Goal: Information Seeking & Learning: Learn about a topic

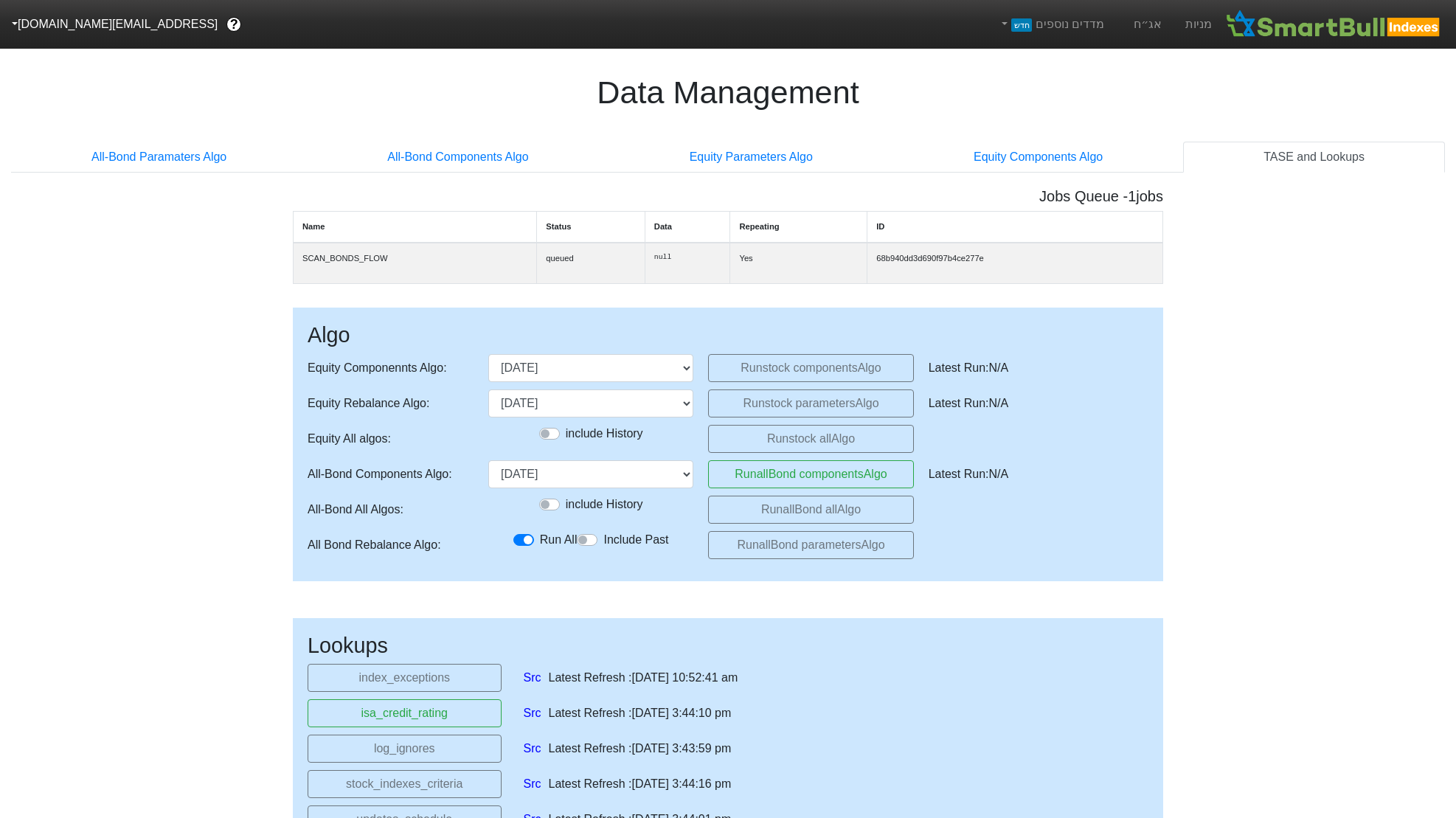
select select "2025-11-06T00:00:00.000Z"
select select "2025-12-30T00:00:00.000Z"
click at [1158, 26] on link "אג״ח" at bounding box center [1147, 24] width 52 height 49
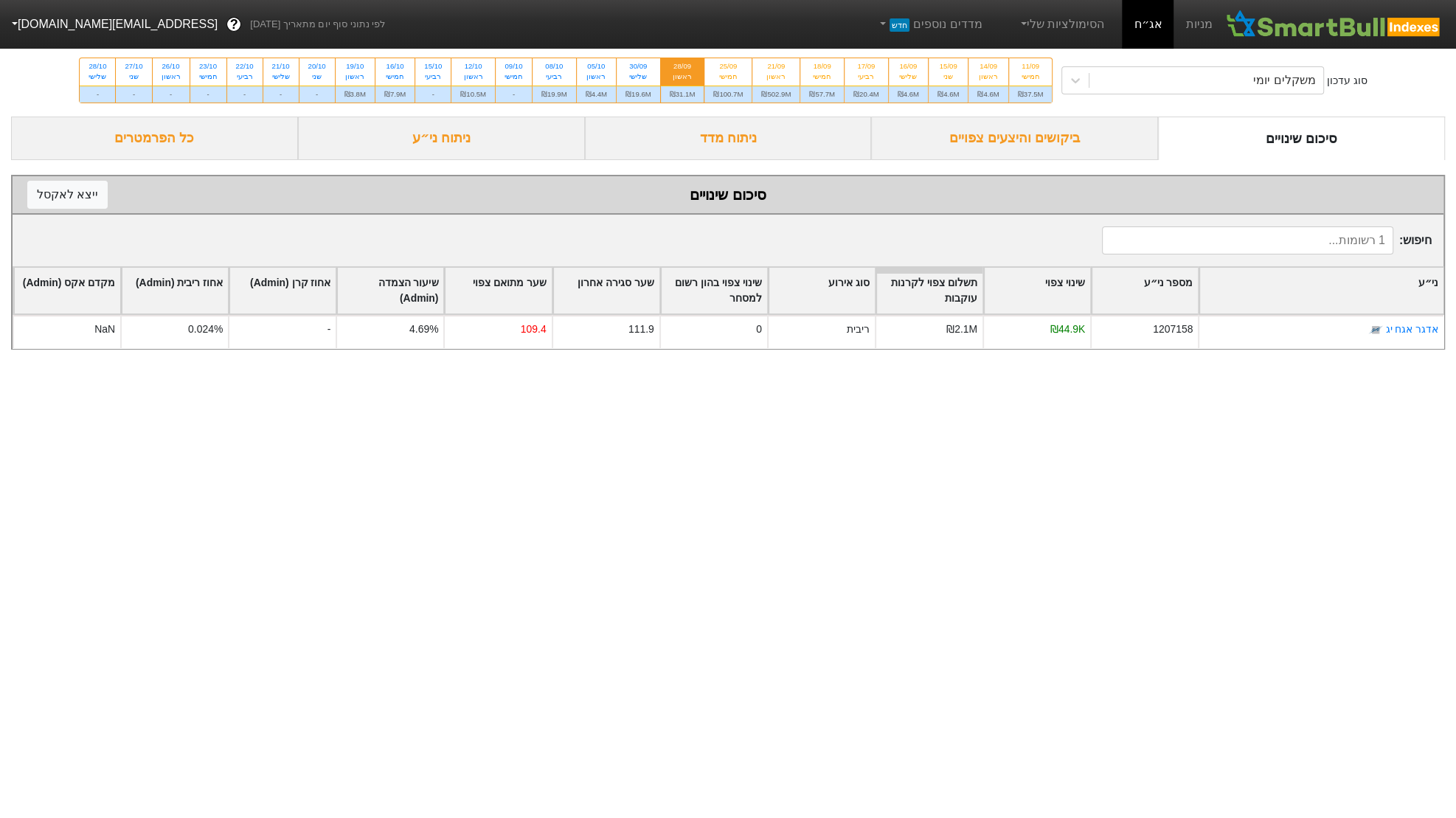
click at [489, 160] on div "ניתוח ני״ע" at bounding box center [442, 138] width 287 height 43
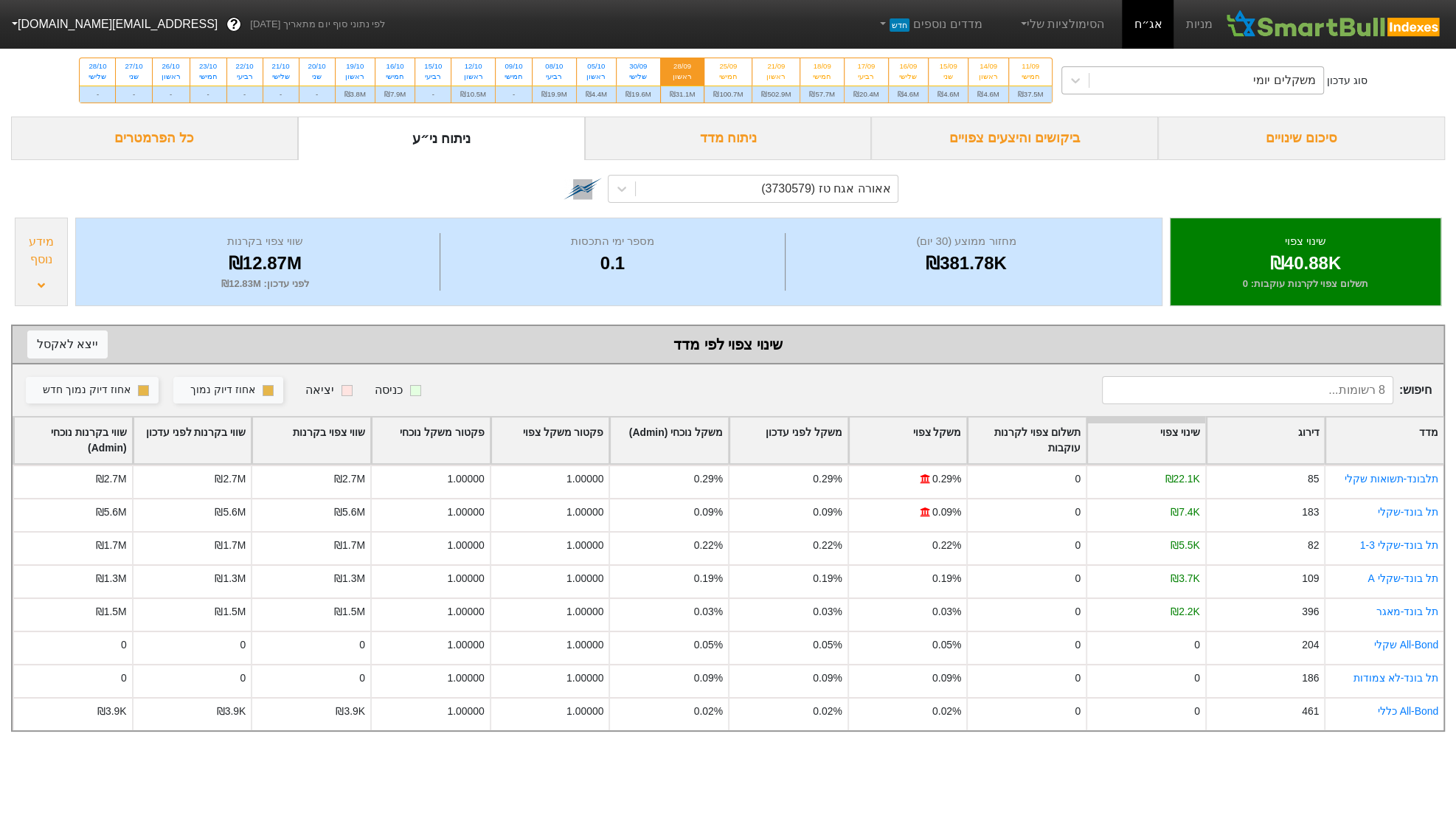
click at [1254, 75] on div "משקלים יומי" at bounding box center [1284, 81] width 62 height 18
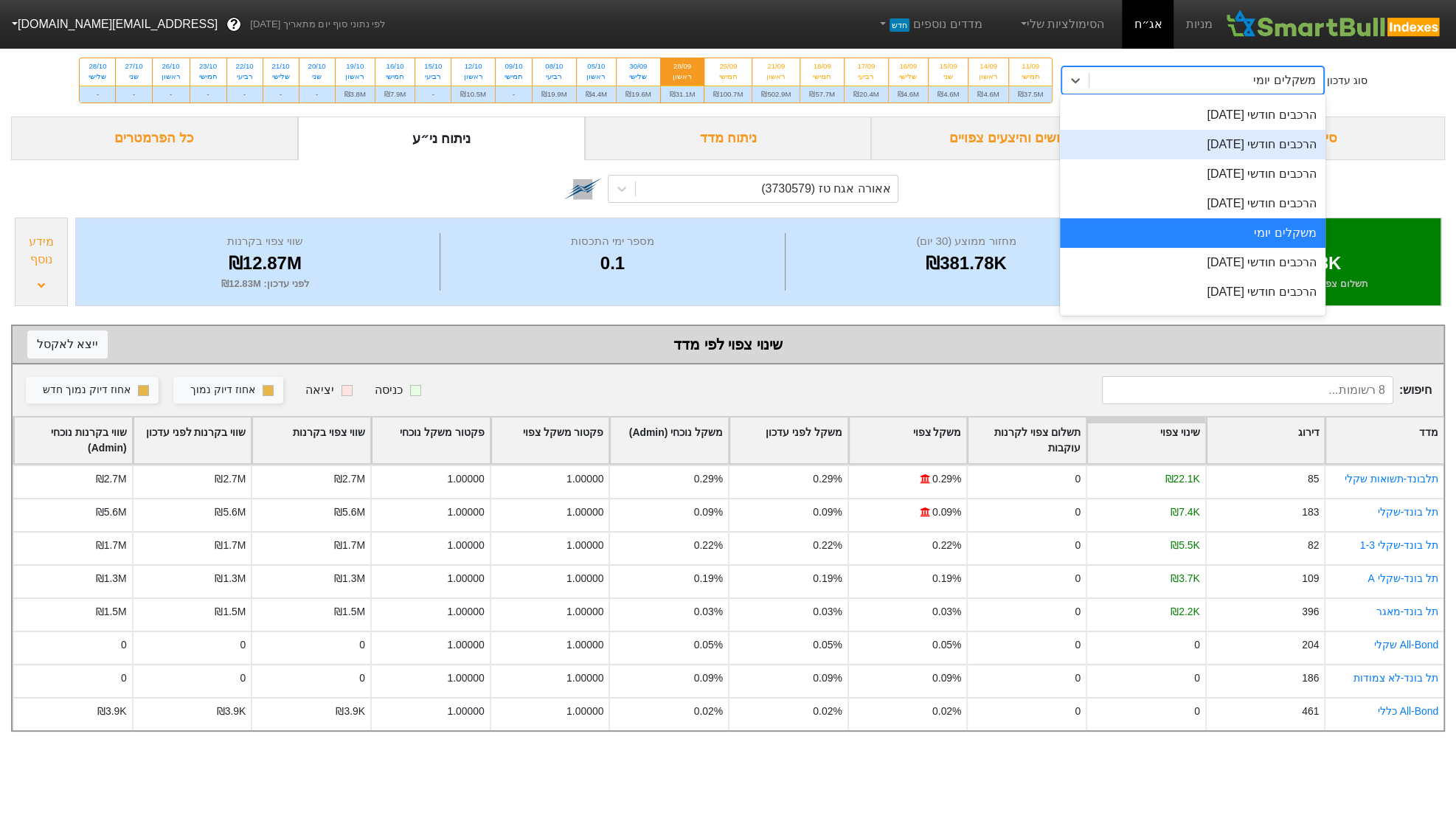
scroll to position [500, 0]
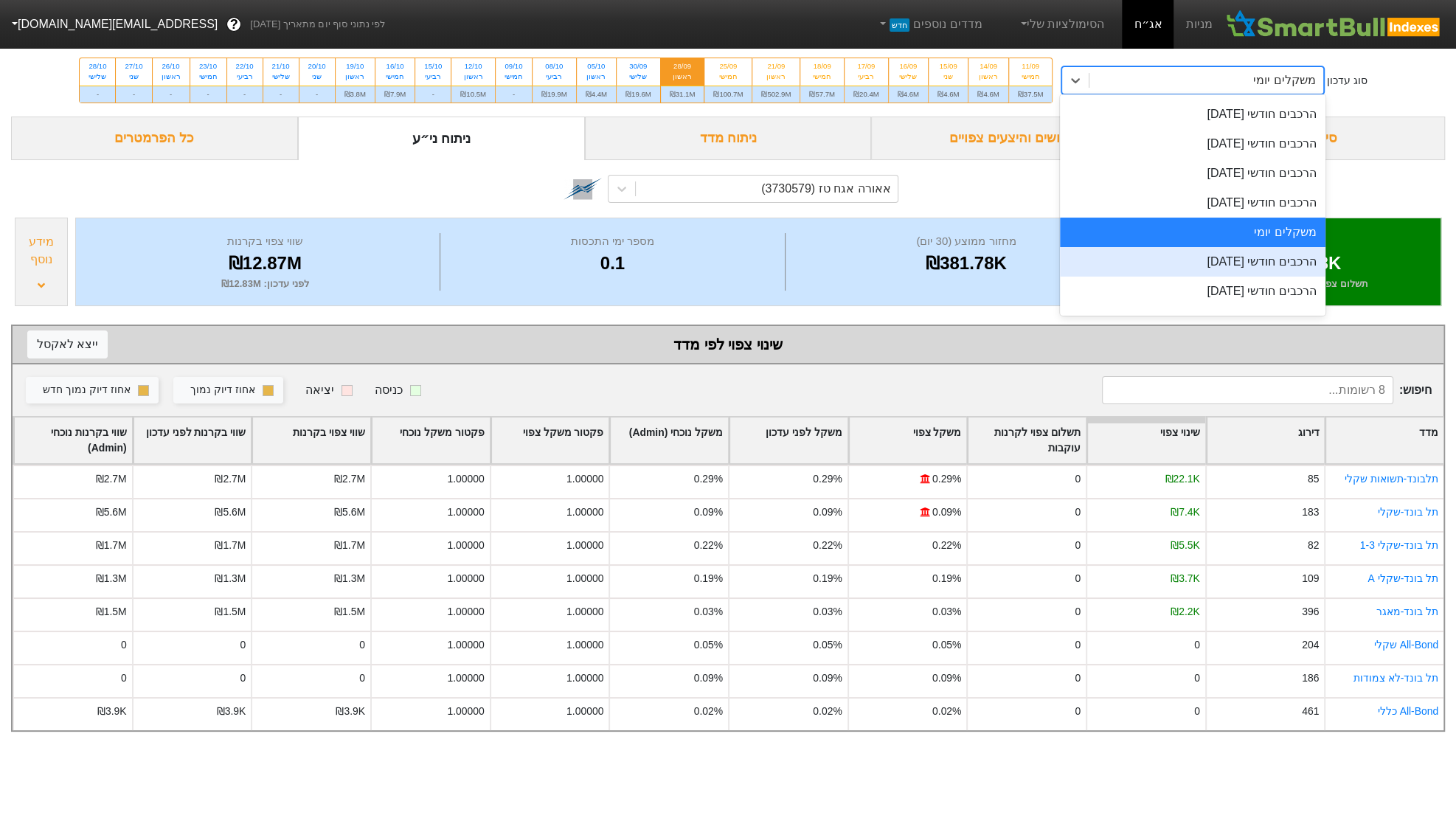
click at [1060, 272] on div "הרכבים חודשי 29/09/2025" at bounding box center [1192, 261] width 265 height 29
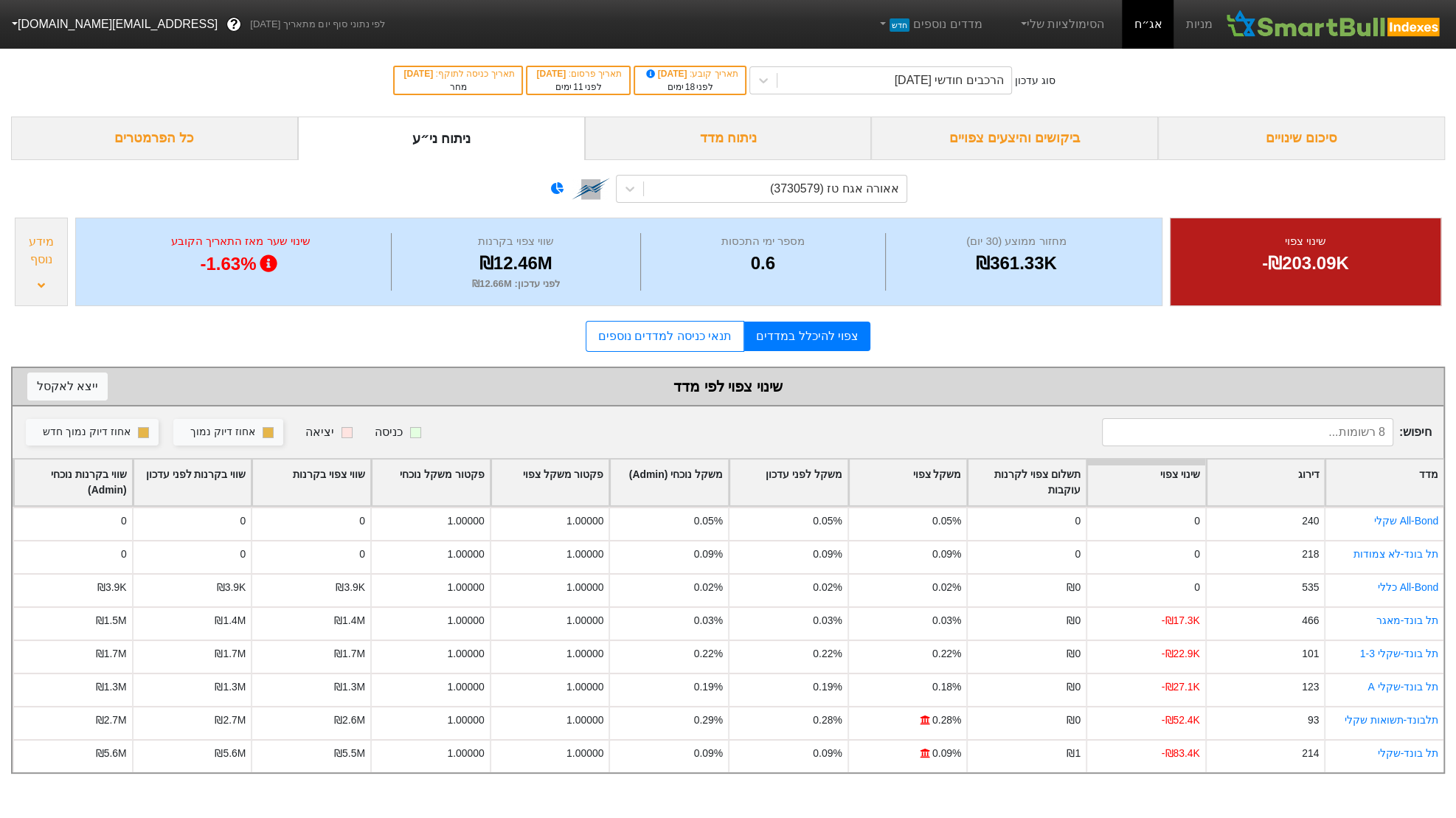
click at [819, 203] on div "אאורה אגח טז (3730579)" at bounding box center [728, 188] width 359 height 50
click at [862, 185] on div "אאורה אגח טז (3730579)" at bounding box center [834, 189] width 129 height 18
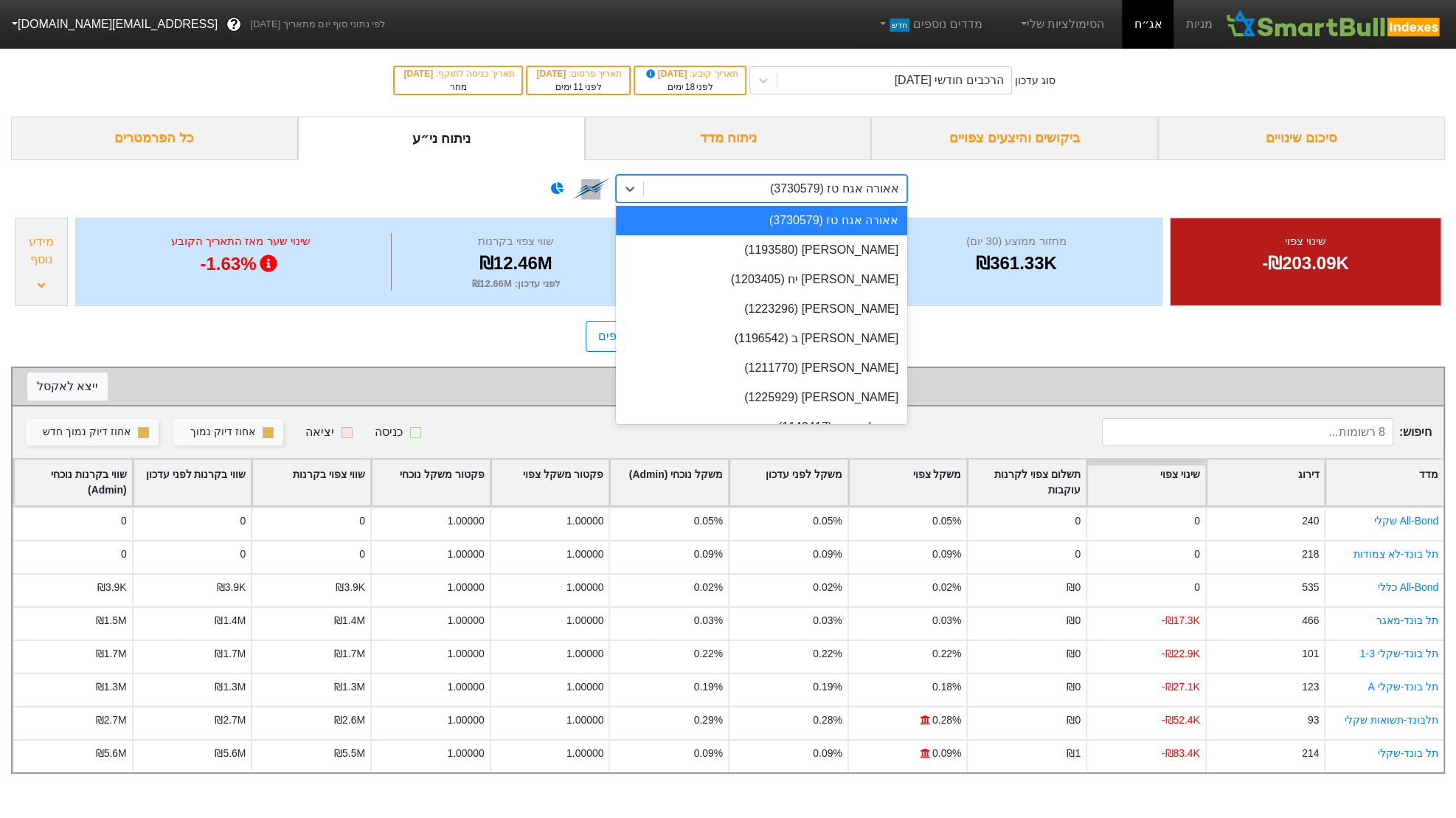
type input "z"
type input "זפי"
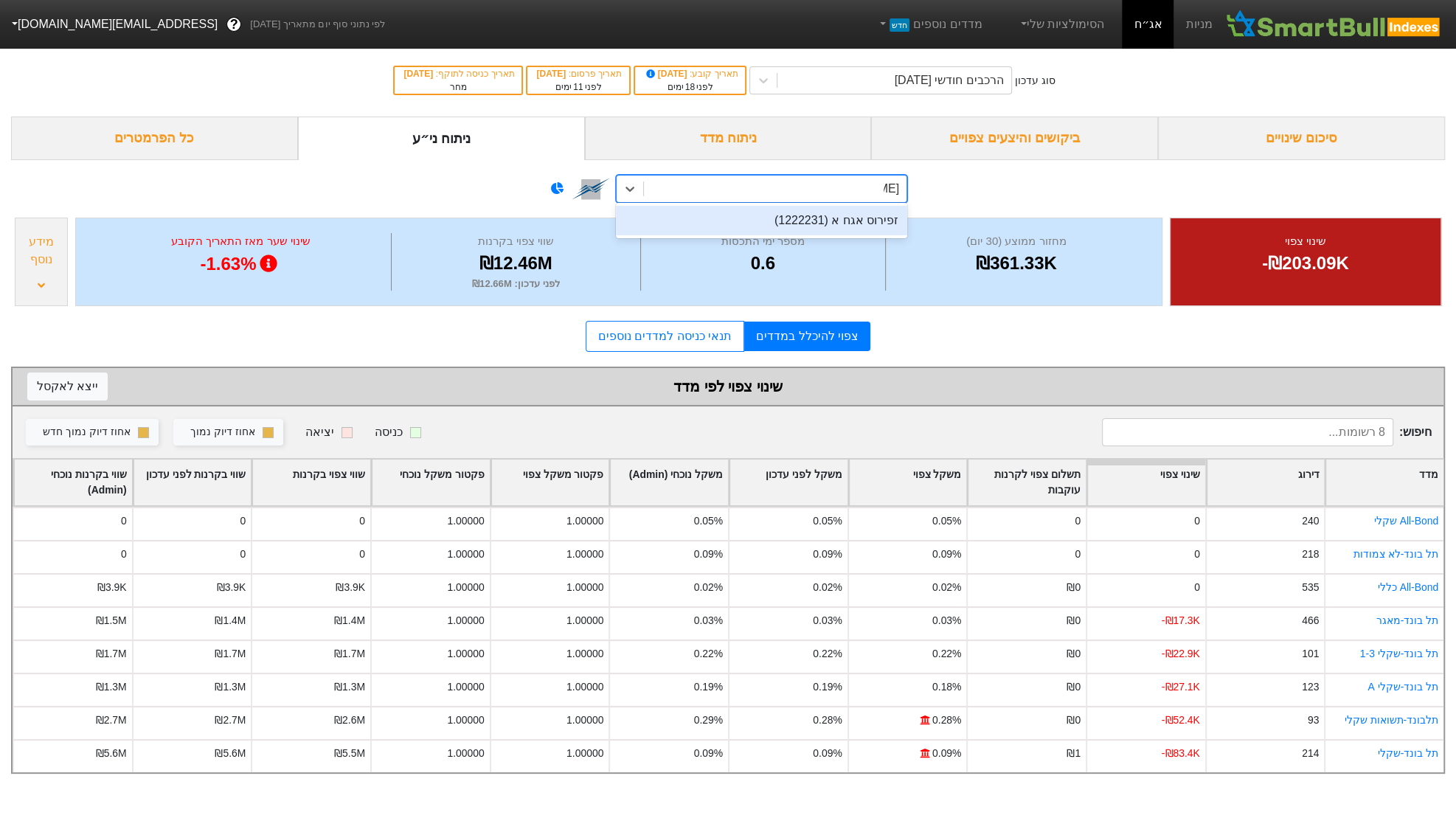
click at [866, 226] on div "זפירוס אגח א (1222231)" at bounding box center [762, 220] width 291 height 29
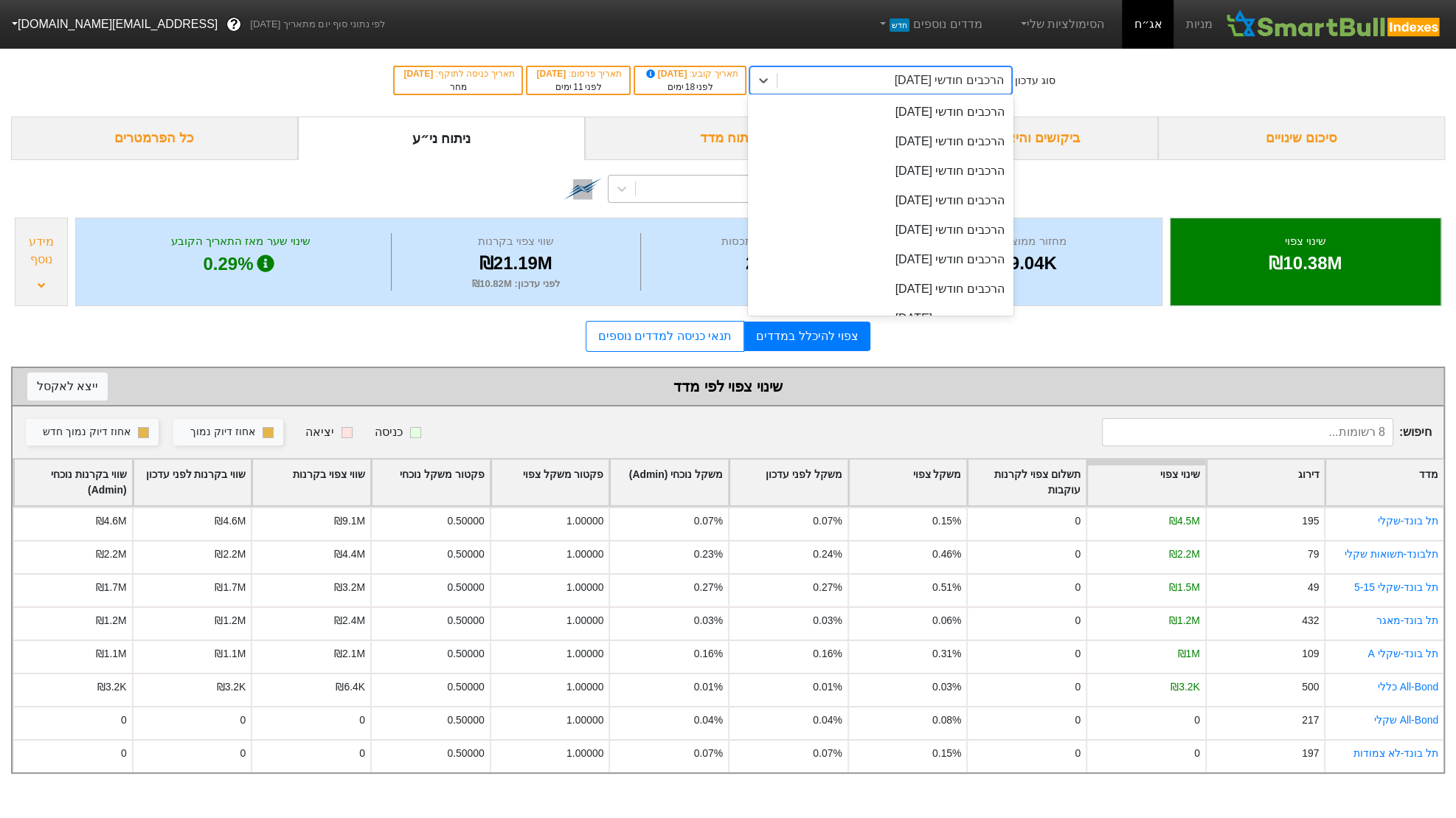
click at [876, 90] on div "הרכבים חודשי 29/09/2025" at bounding box center [894, 81] width 233 height 27
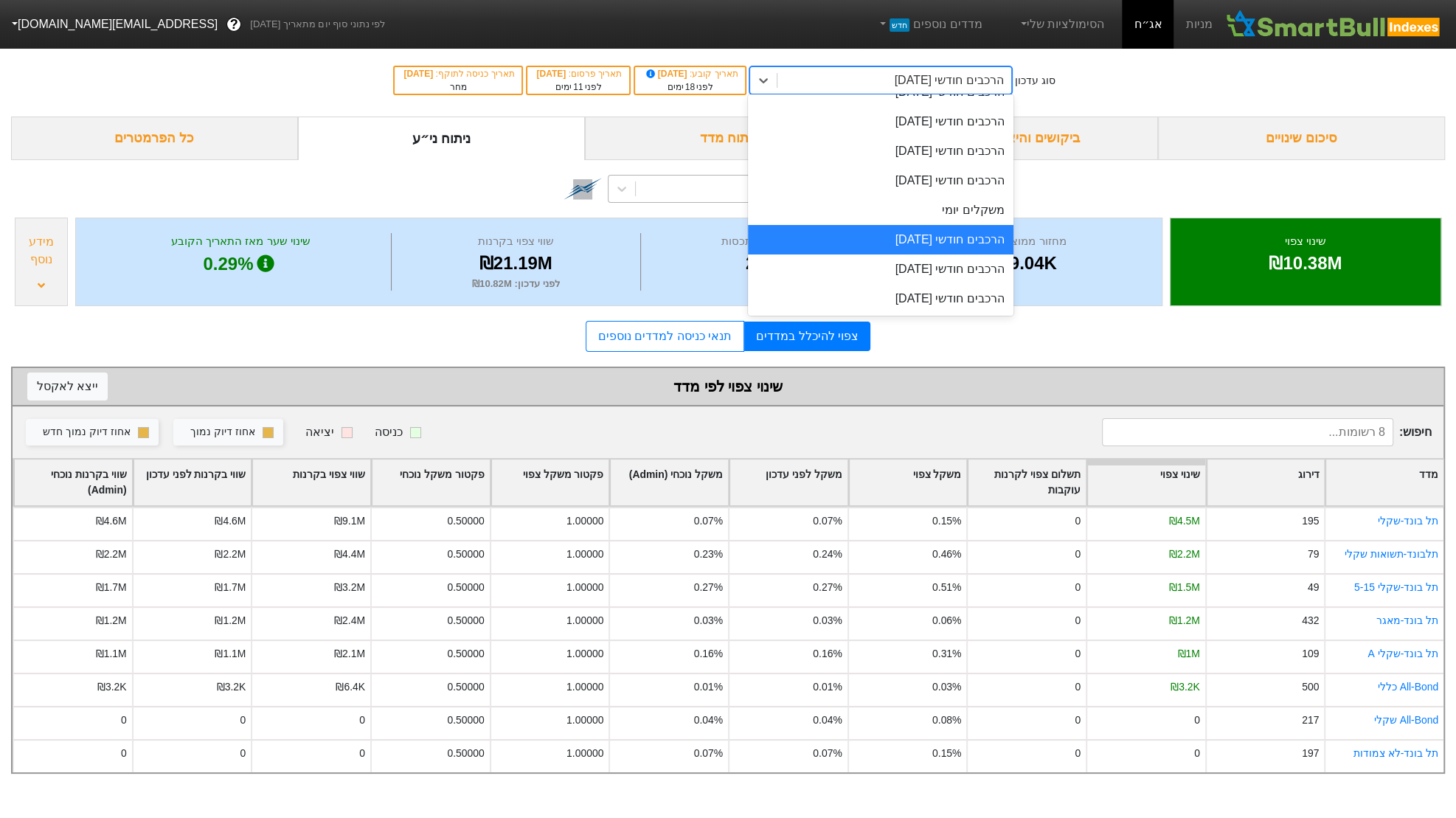
scroll to position [525, 0]
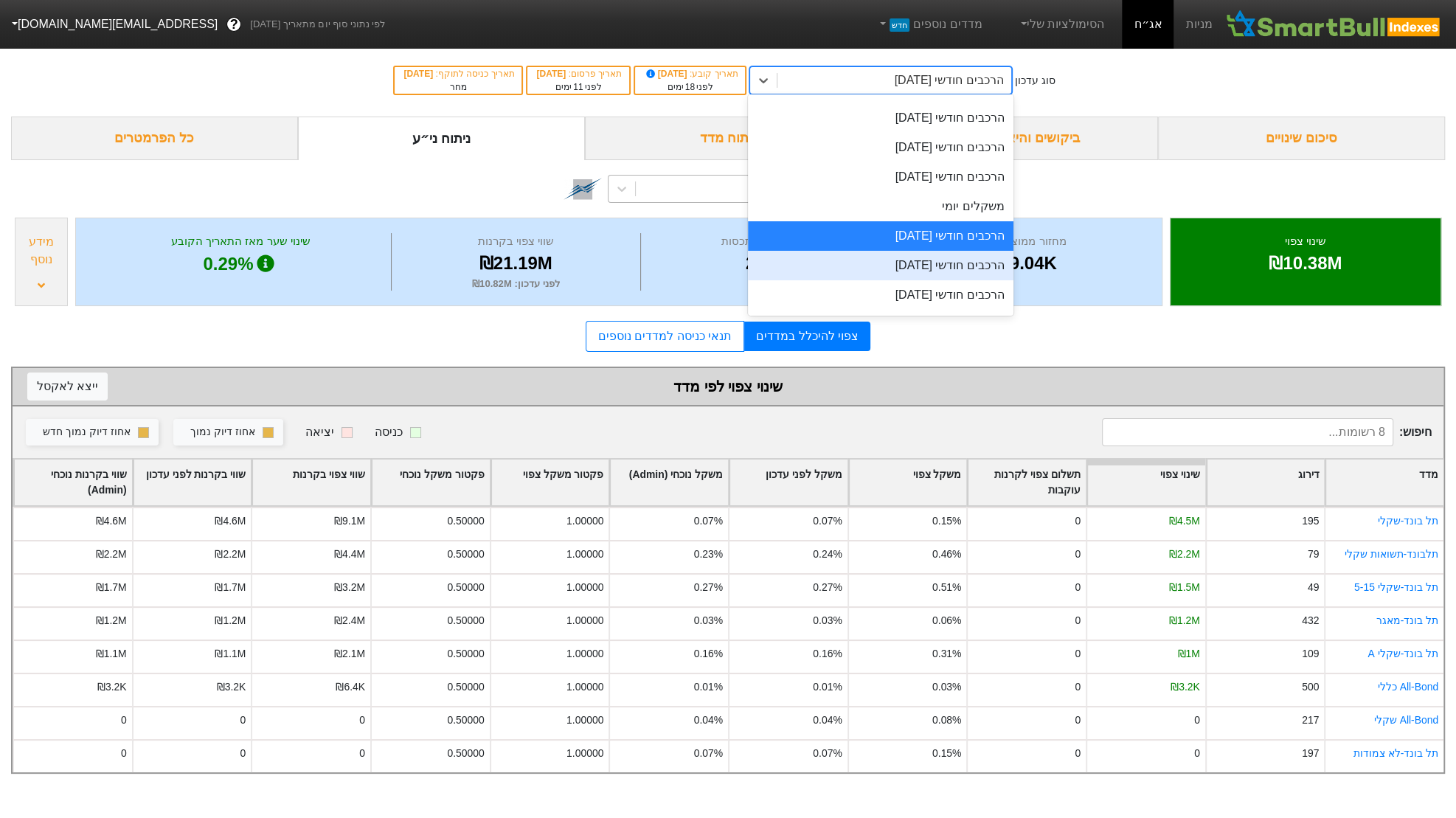
click at [897, 265] on div "הרכבים חודשי 29/10/2025" at bounding box center [880, 265] width 265 height 29
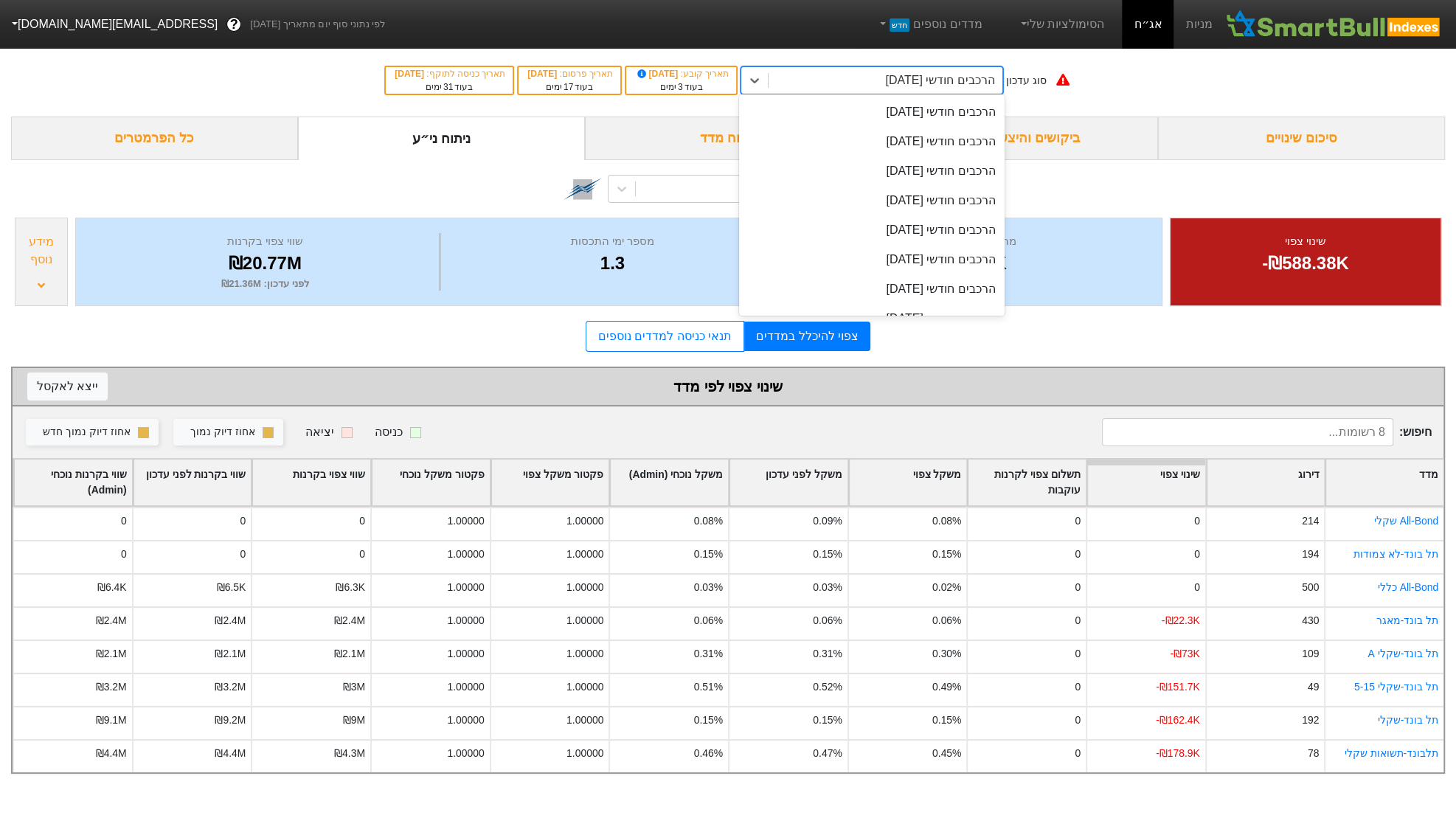
click at [953, 75] on div "הרכבים חודשי 29/10/2025" at bounding box center [940, 81] width 109 height 18
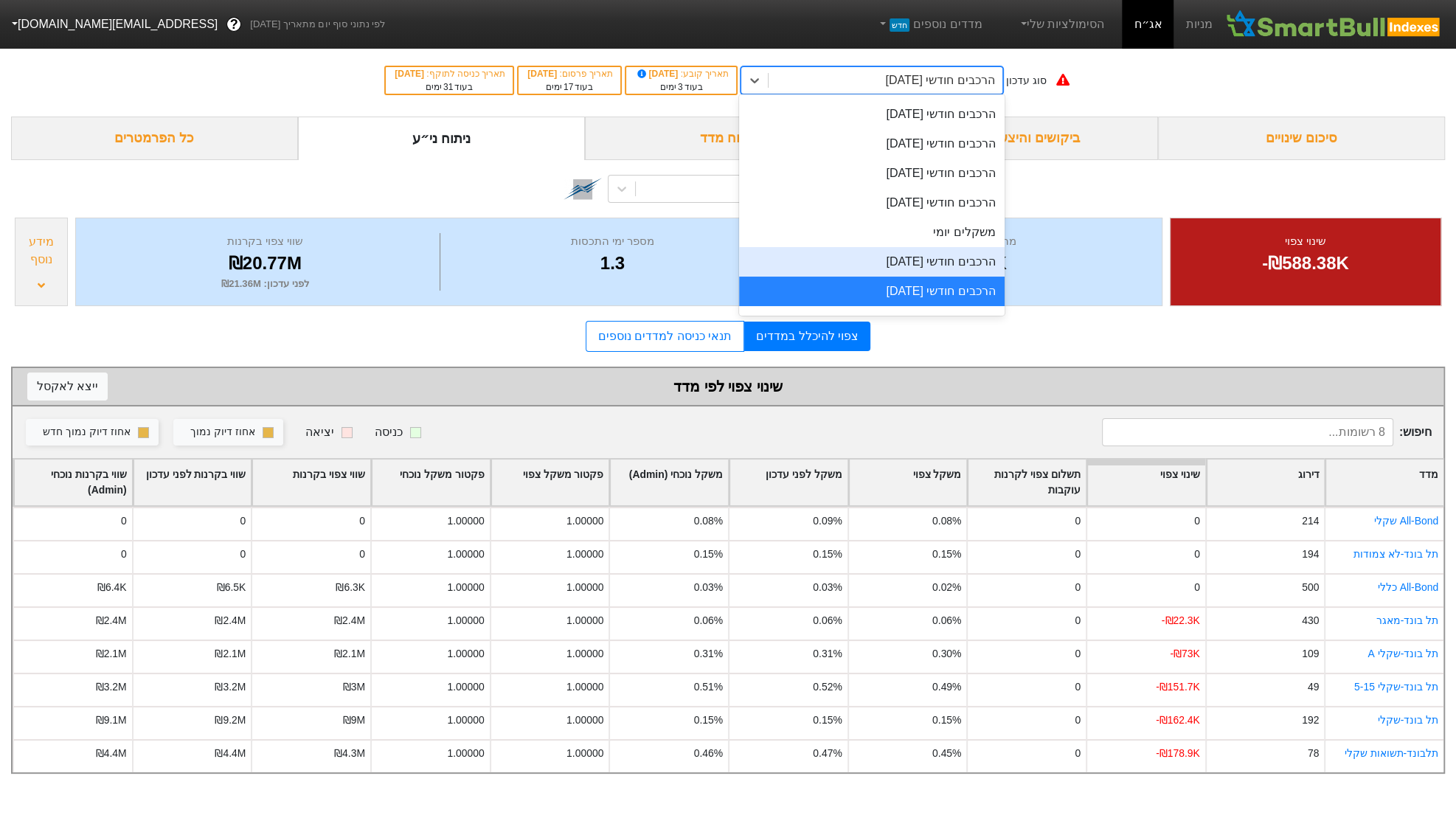
click at [914, 260] on div "הרכבים חודשי 29/09/2025" at bounding box center [871, 261] width 265 height 29
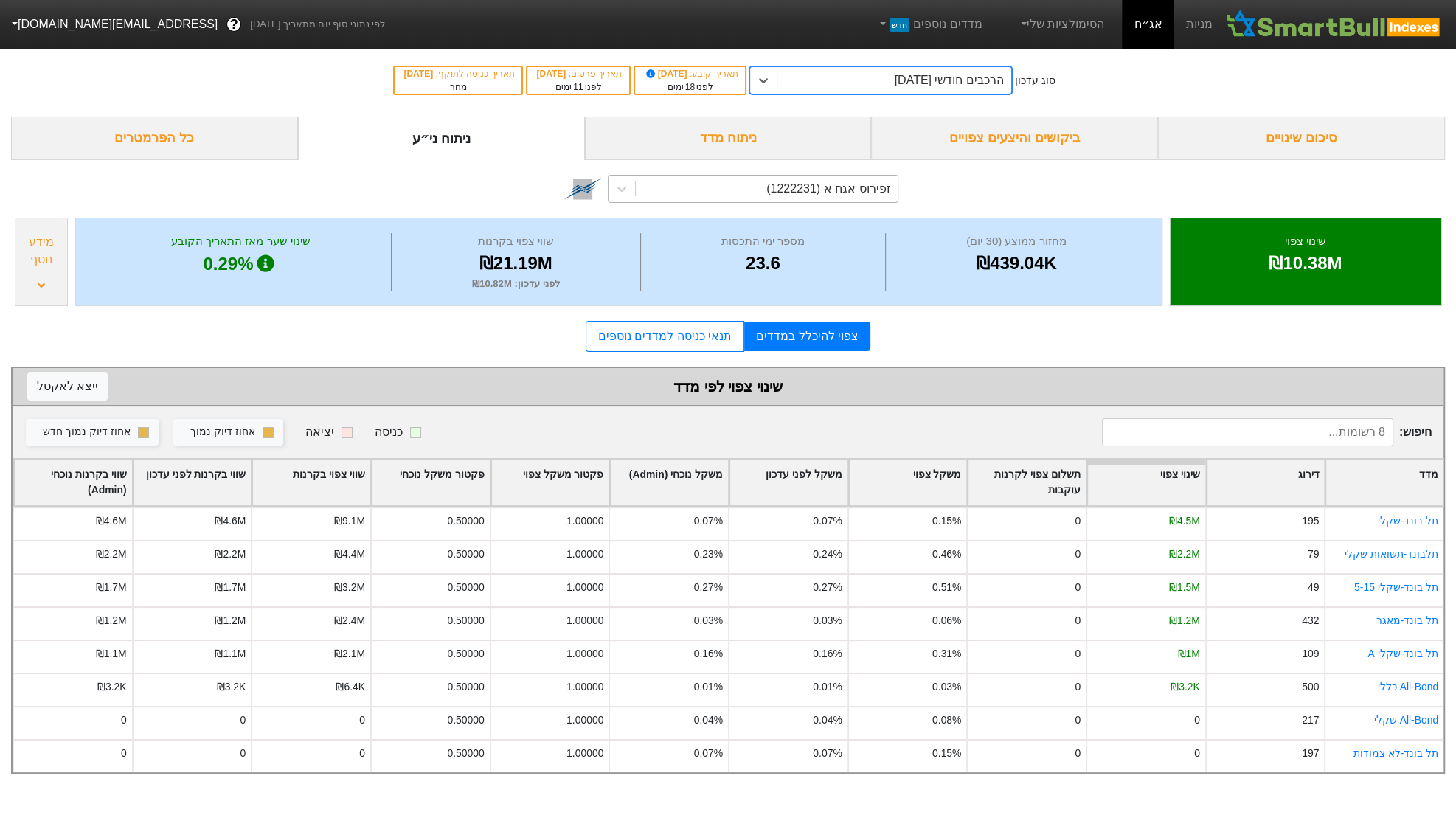
click at [795, 188] on div "זפירוס אגח א (1222231)" at bounding box center [828, 189] width 124 height 18
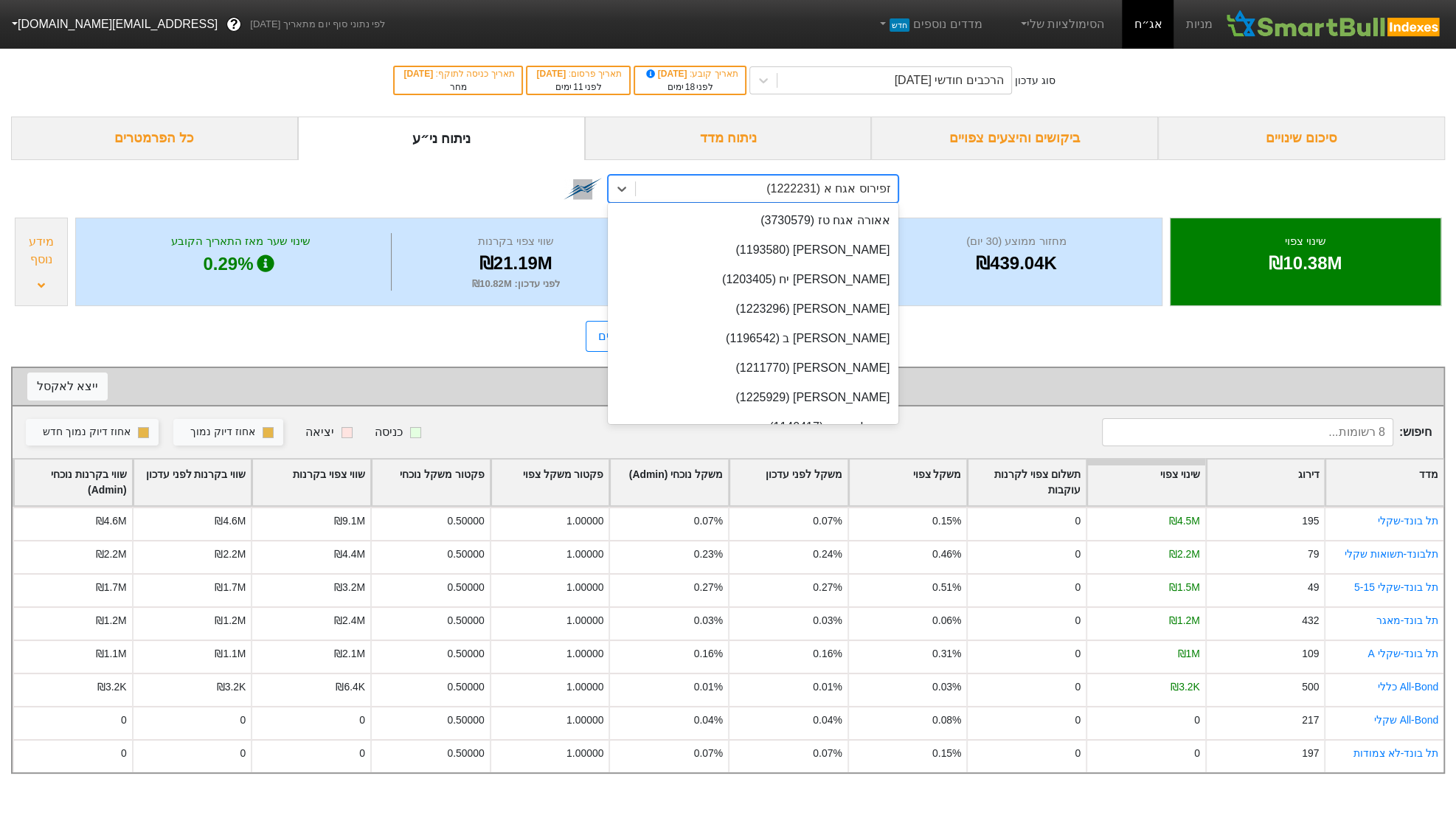
scroll to position [10588, 0]
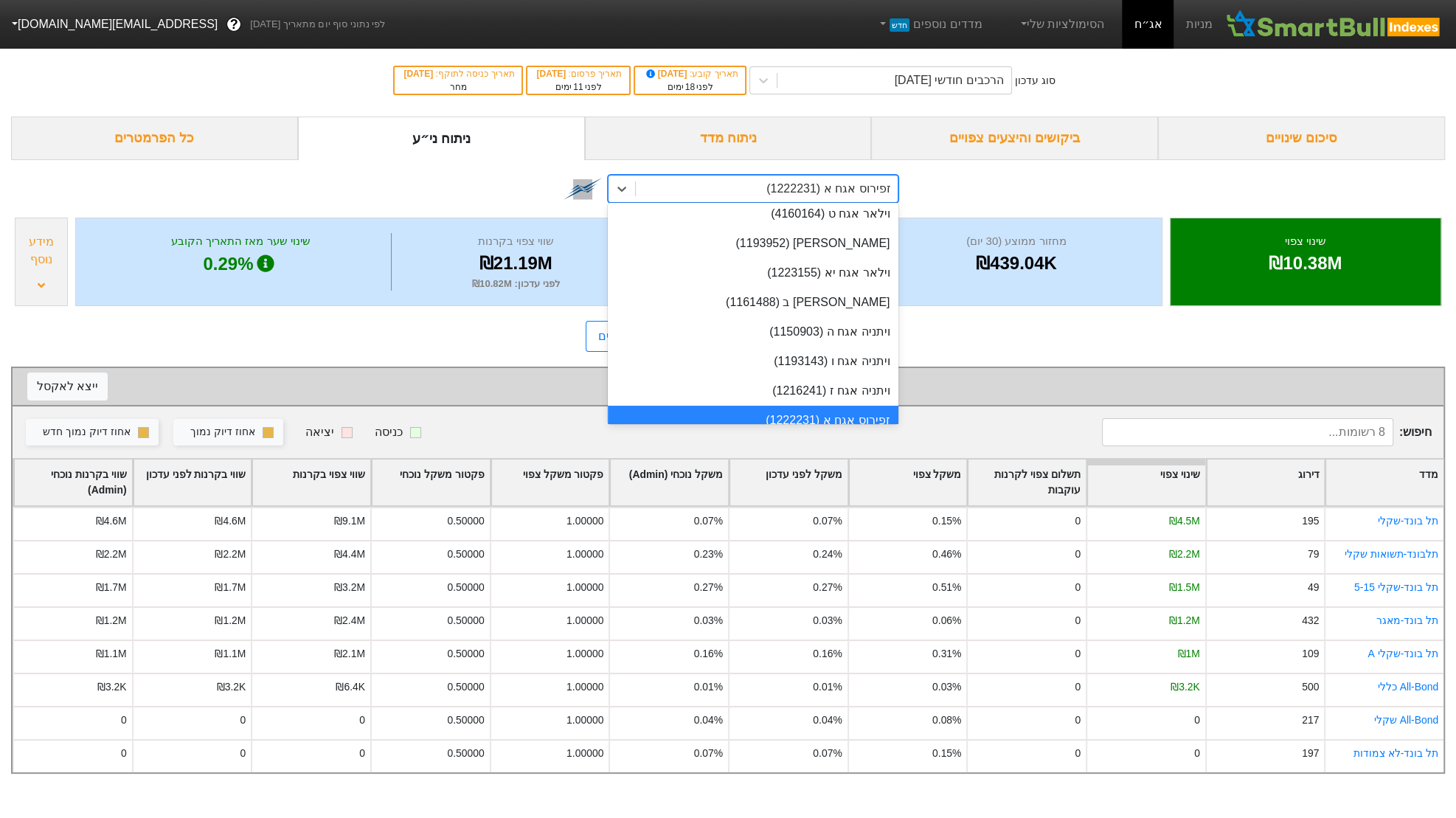
paste input "1177625"
type input "1177625"
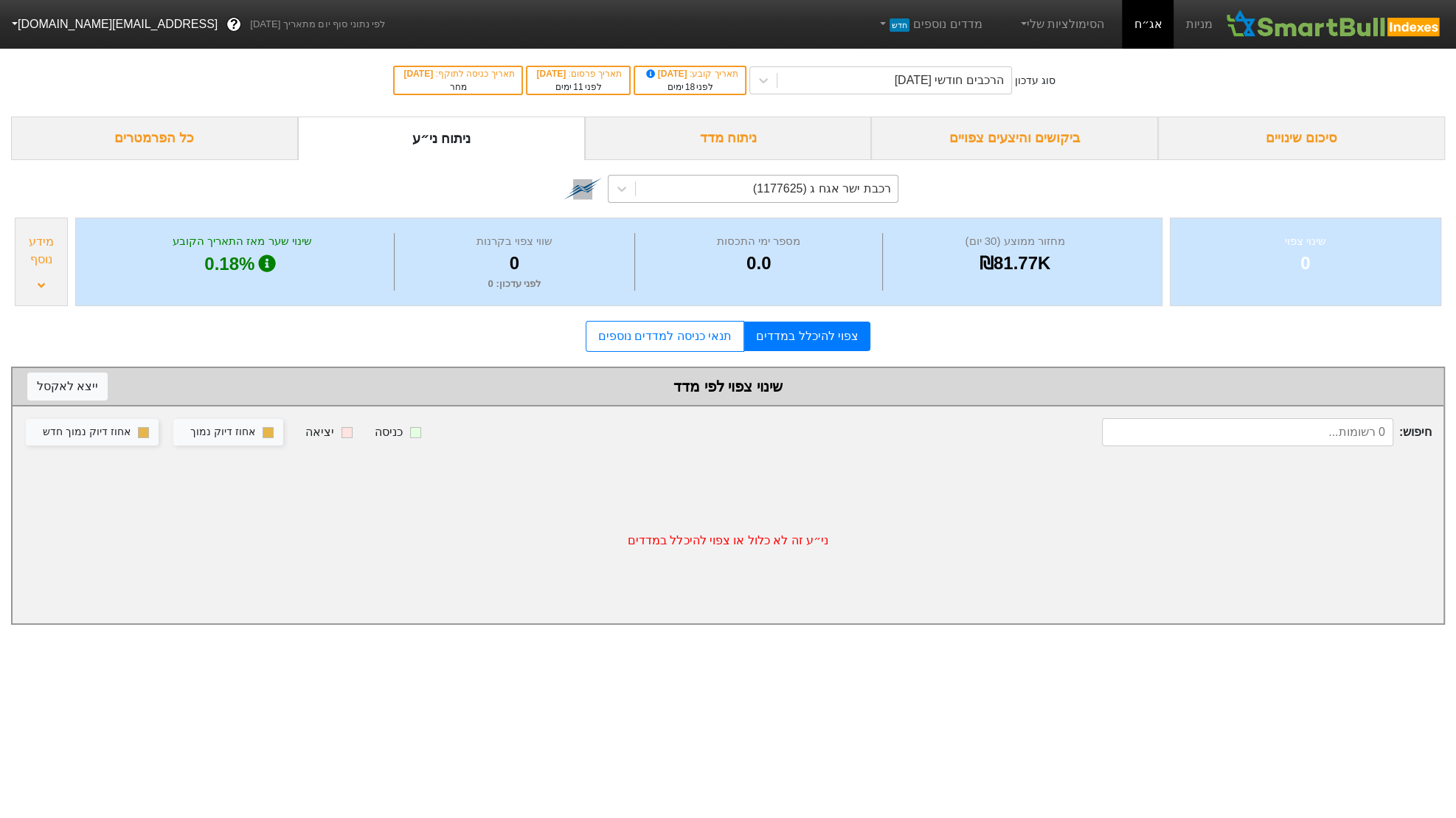
click at [57, 283] on div "מידע נוסף" at bounding box center [41, 261] width 53 height 88
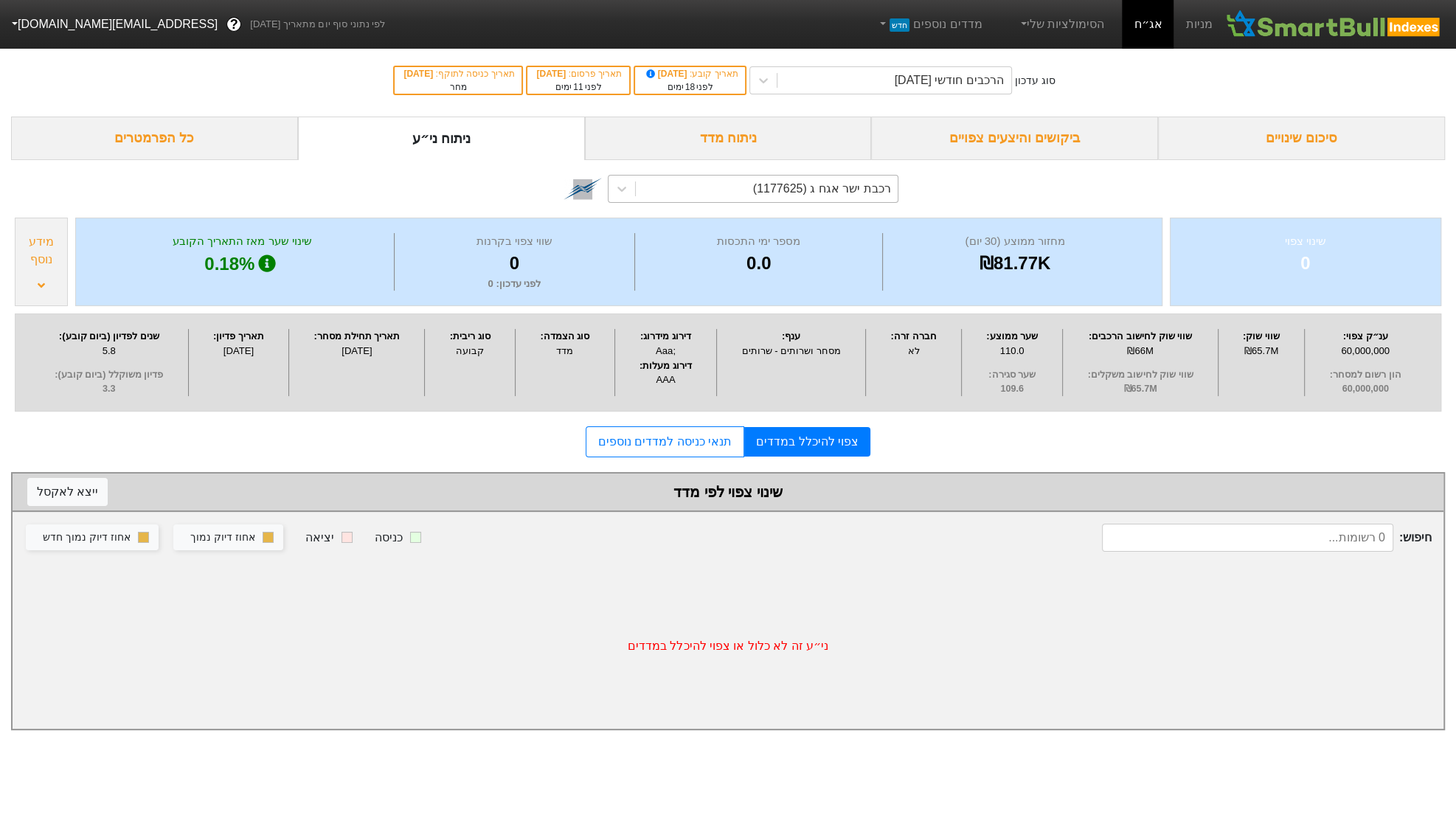
click at [683, 190] on div "רכבת ישר אגח ג (1177625)" at bounding box center [767, 189] width 263 height 27
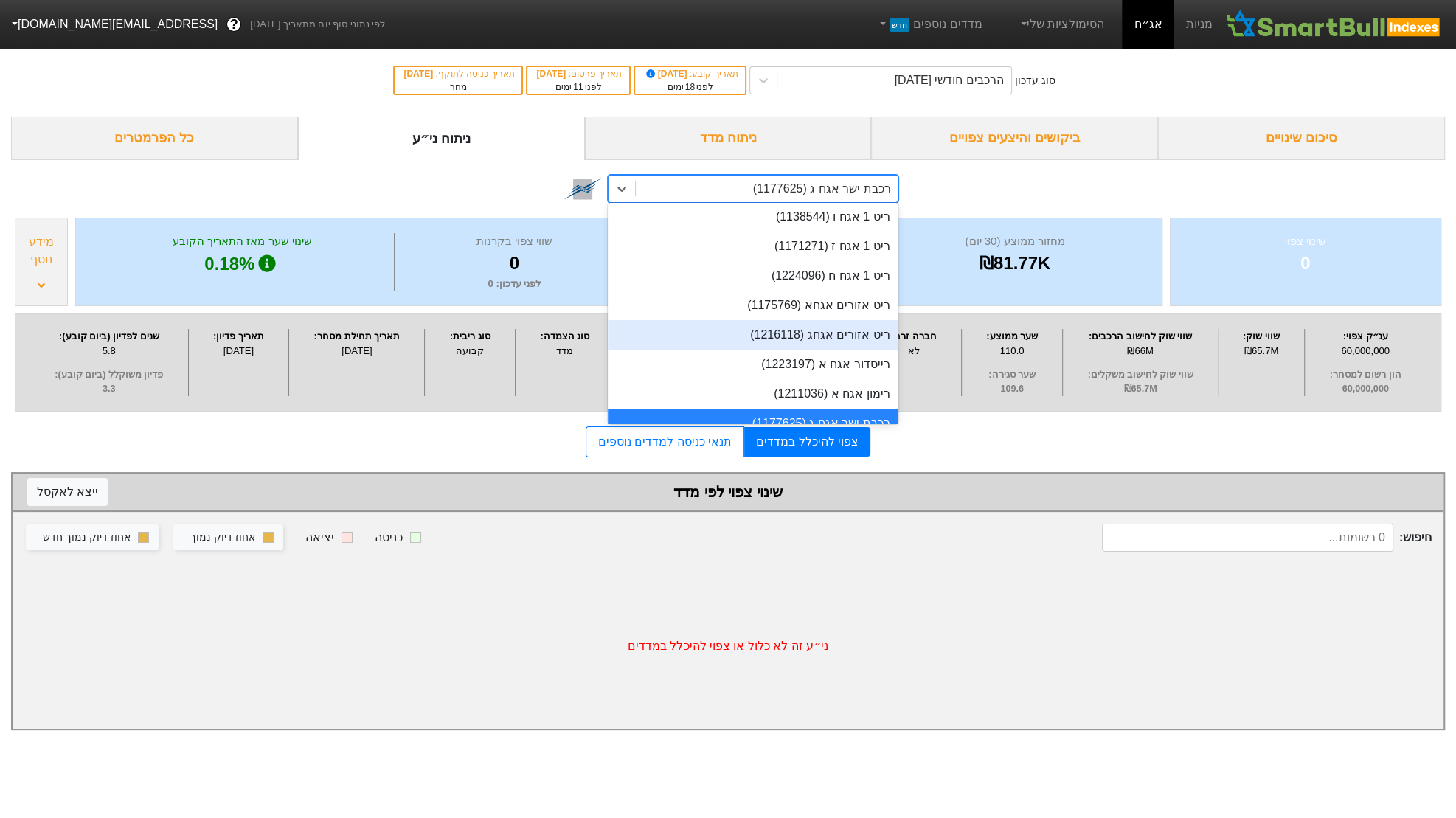
scroll to position [25335, 0]
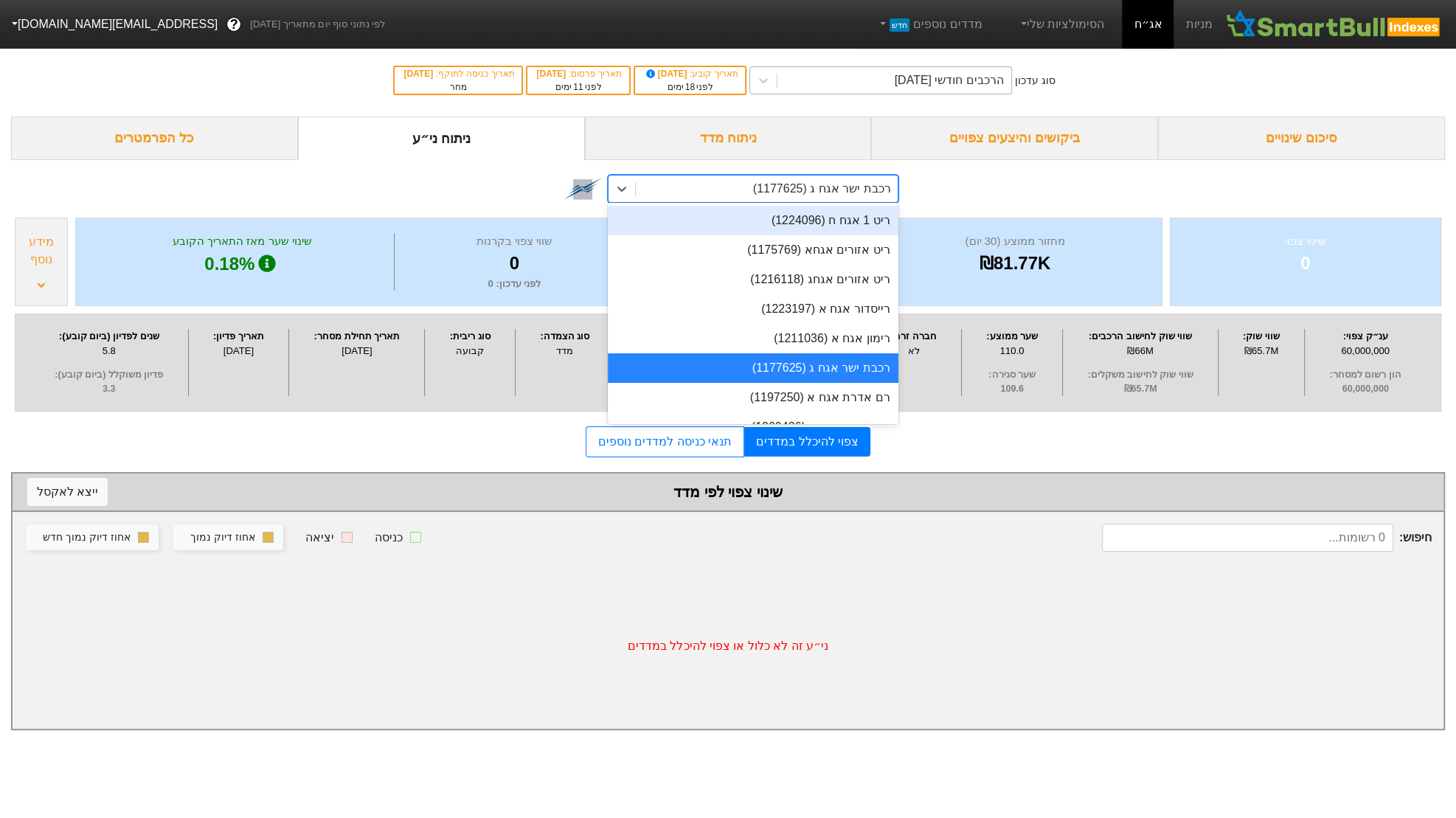
click at [926, 87] on div "הרכבים חודשי 29/09/2025" at bounding box center [950, 81] width 109 height 18
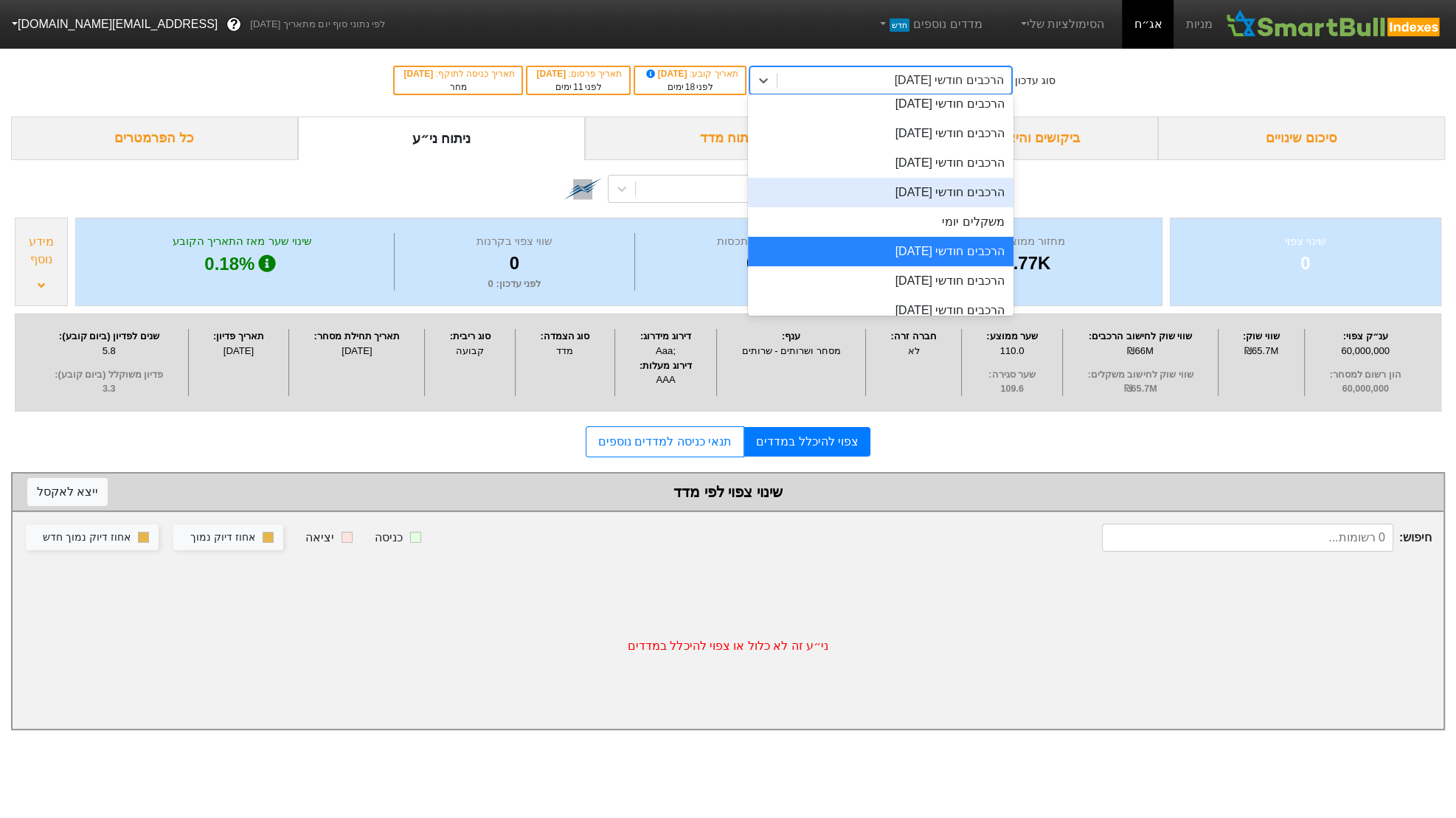
scroll to position [525, 0]
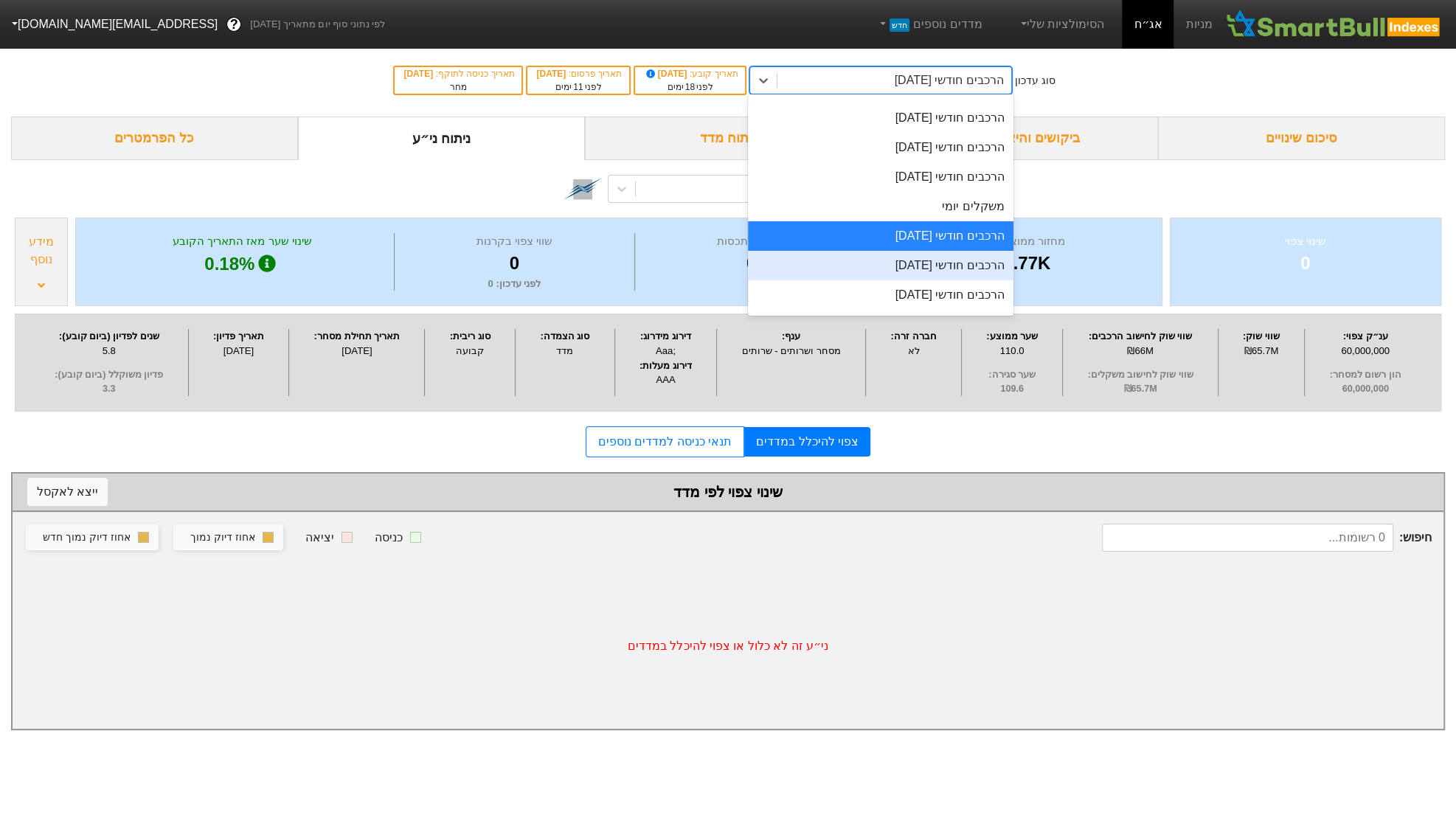
click at [921, 264] on div "הרכבים חודשי 29/10/2025" at bounding box center [880, 265] width 265 height 29
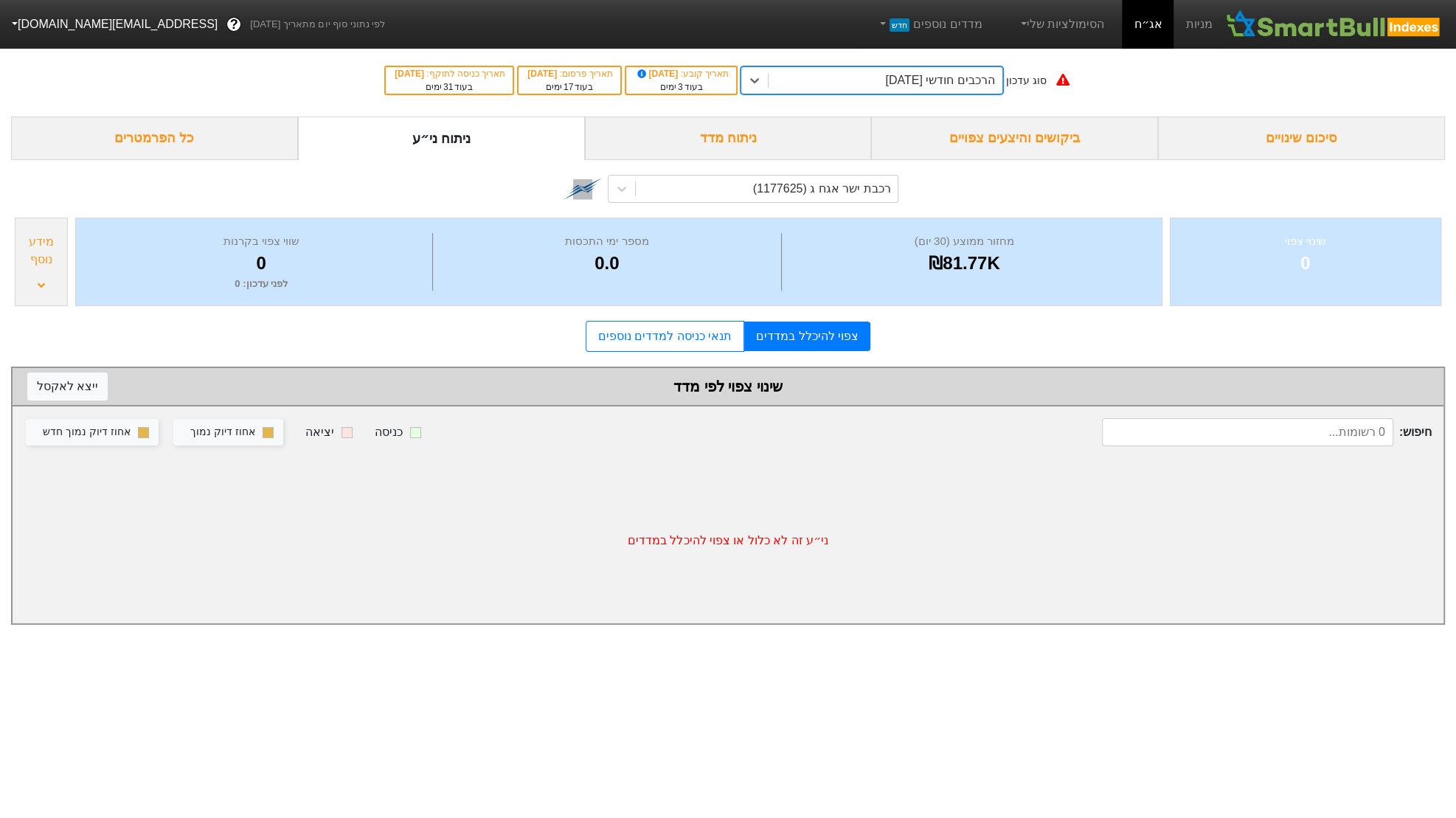
click at [49, 258] on div "מידע נוסף" at bounding box center [41, 250] width 44 height 35
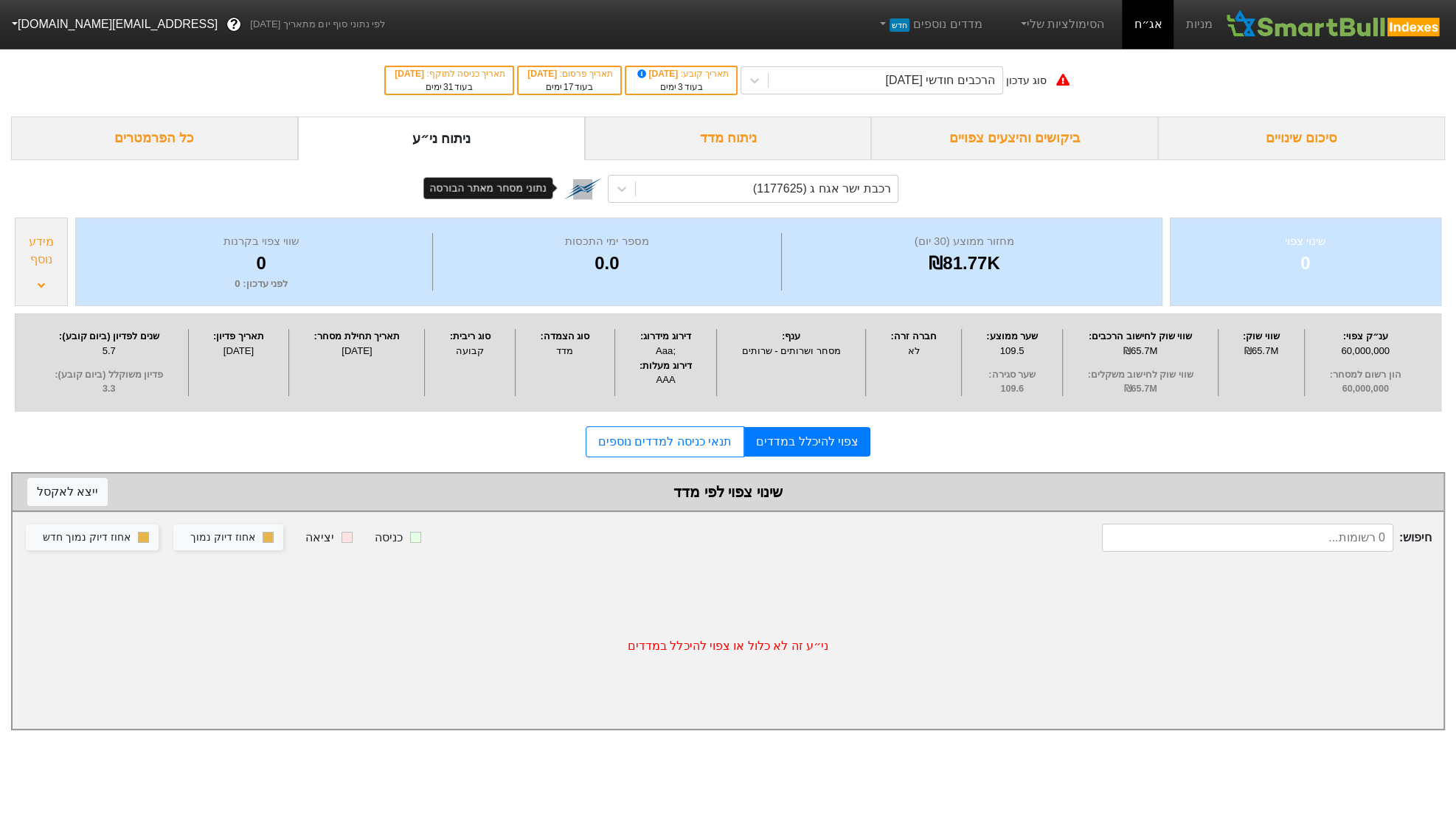
click at [598, 192] on img at bounding box center [582, 188] width 38 height 38
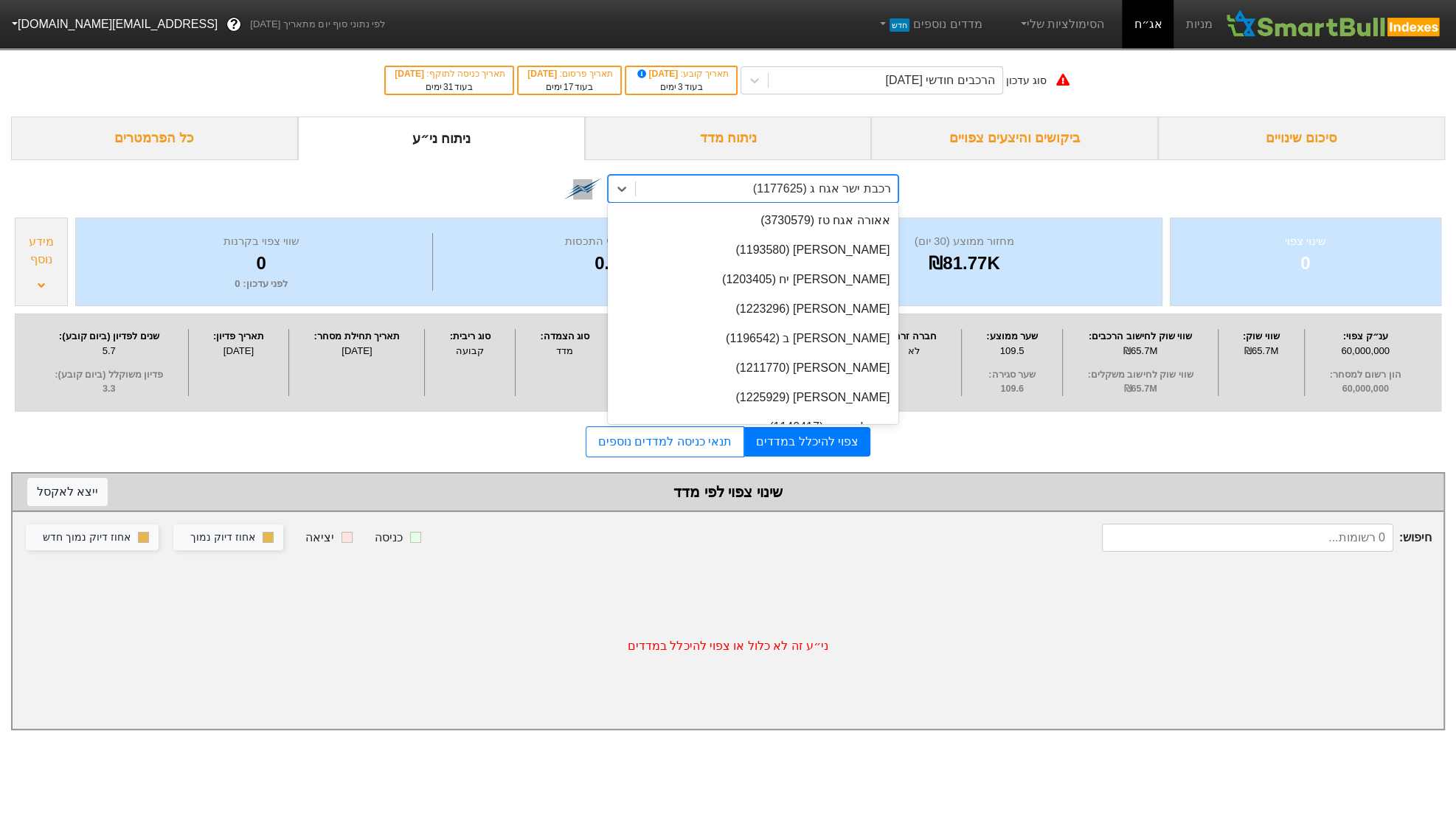
click at [881, 187] on div "רכבת ישר אגח ג (1177625)" at bounding box center [822, 189] width 138 height 18
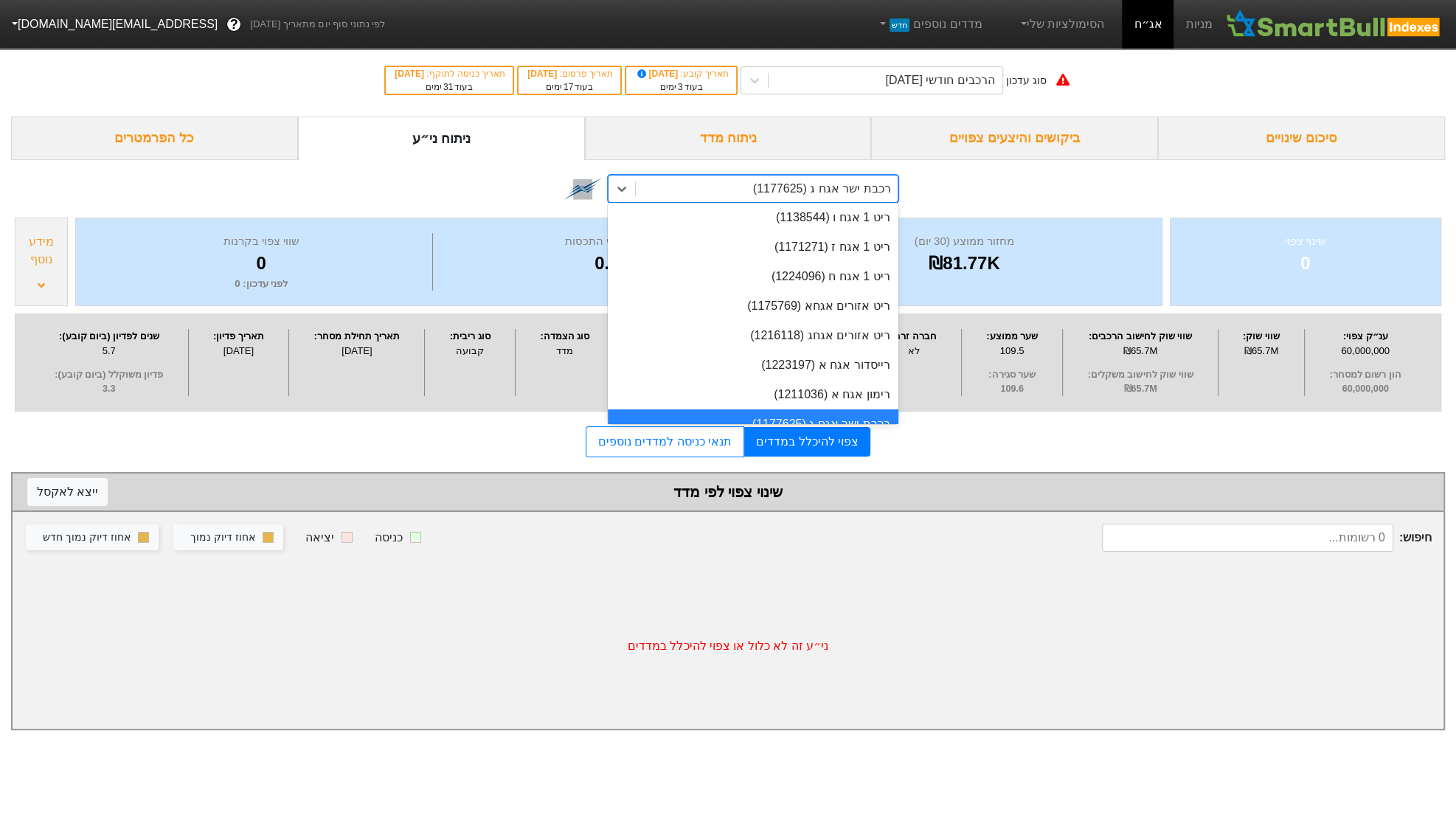
paste input "1223841"
type input "1223841"
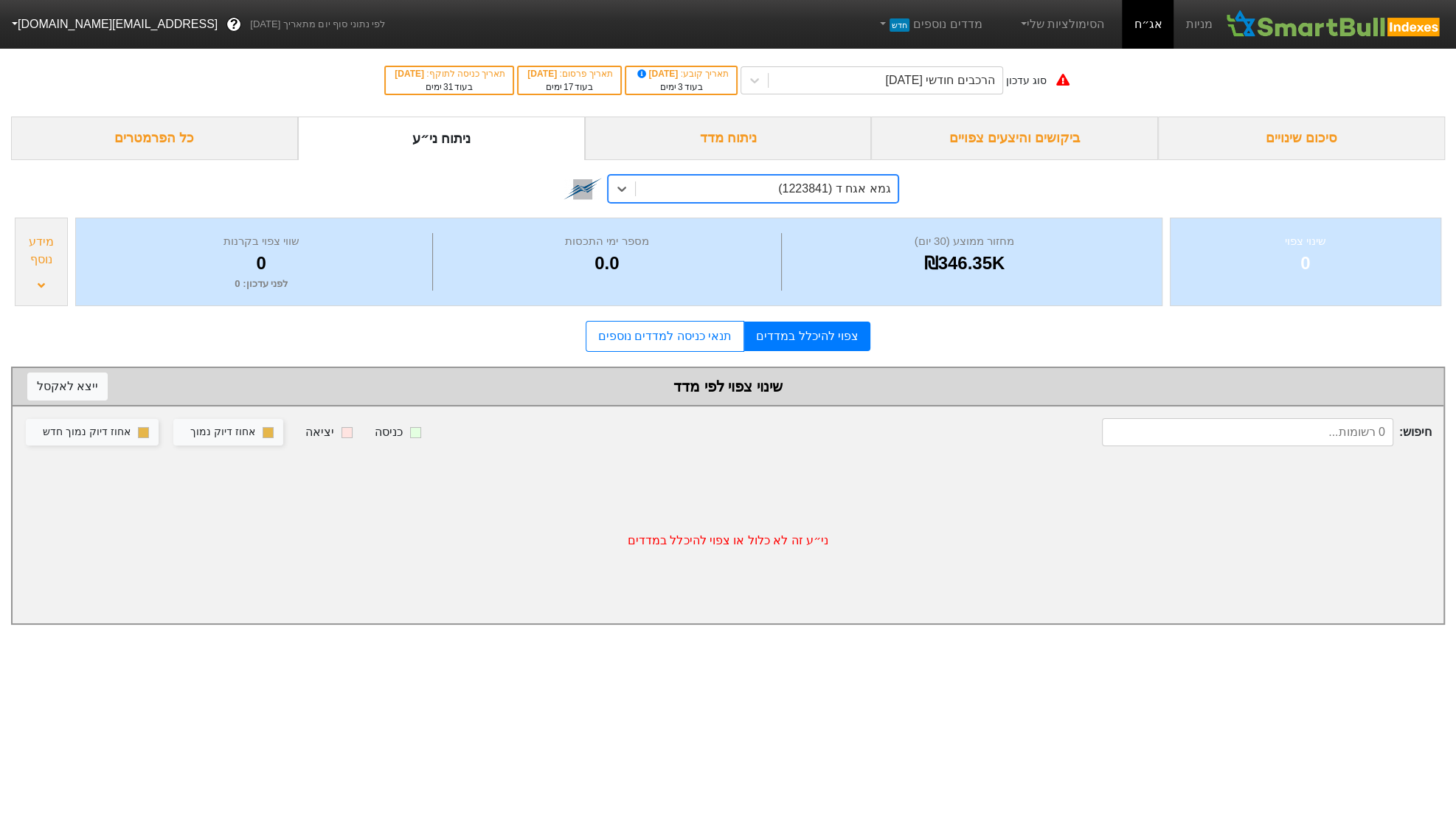
click at [48, 238] on div "מידע נוסף" at bounding box center [41, 250] width 44 height 35
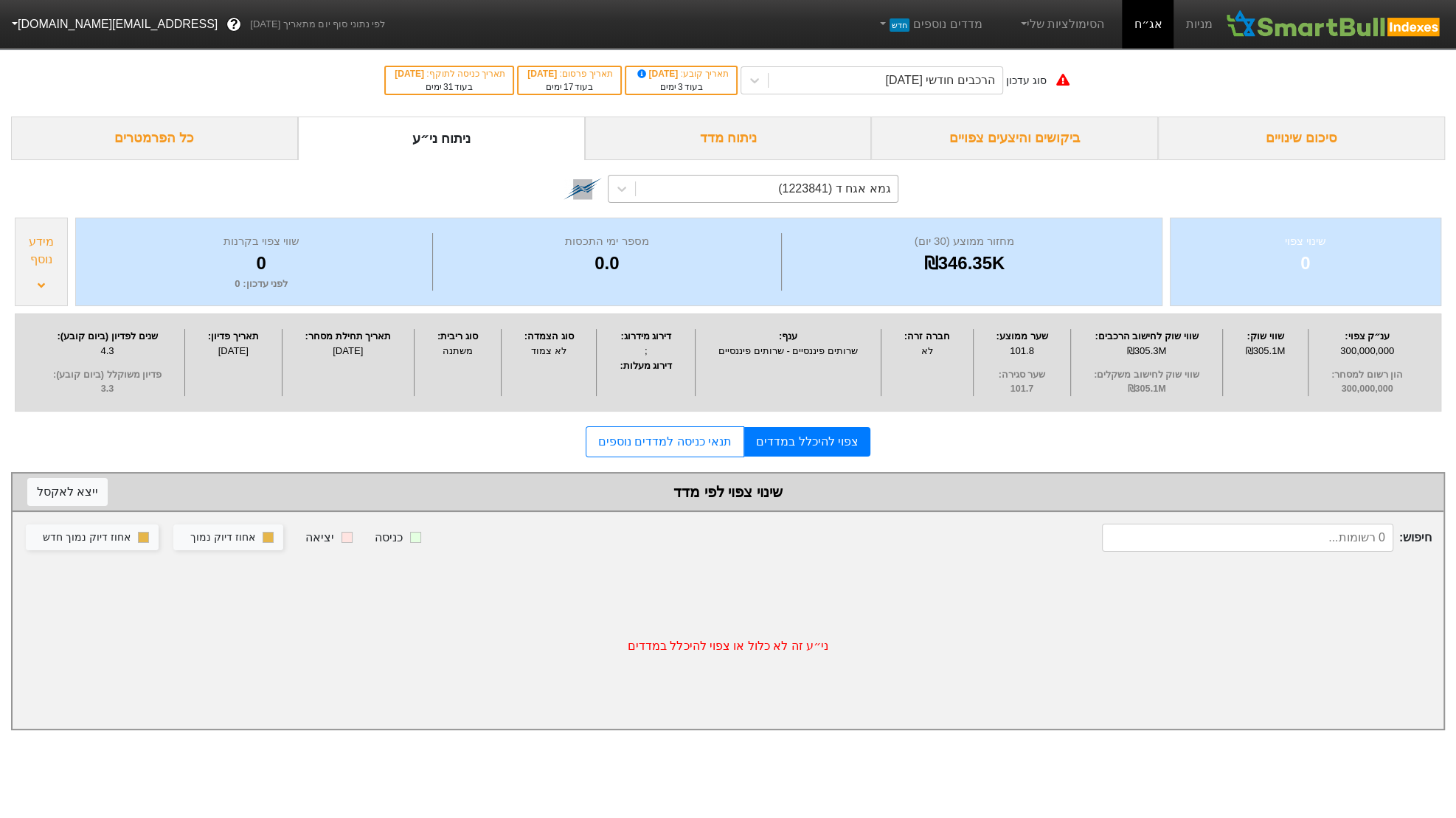
click at [48, 238] on div "מידע נוסף" at bounding box center [41, 250] width 44 height 35
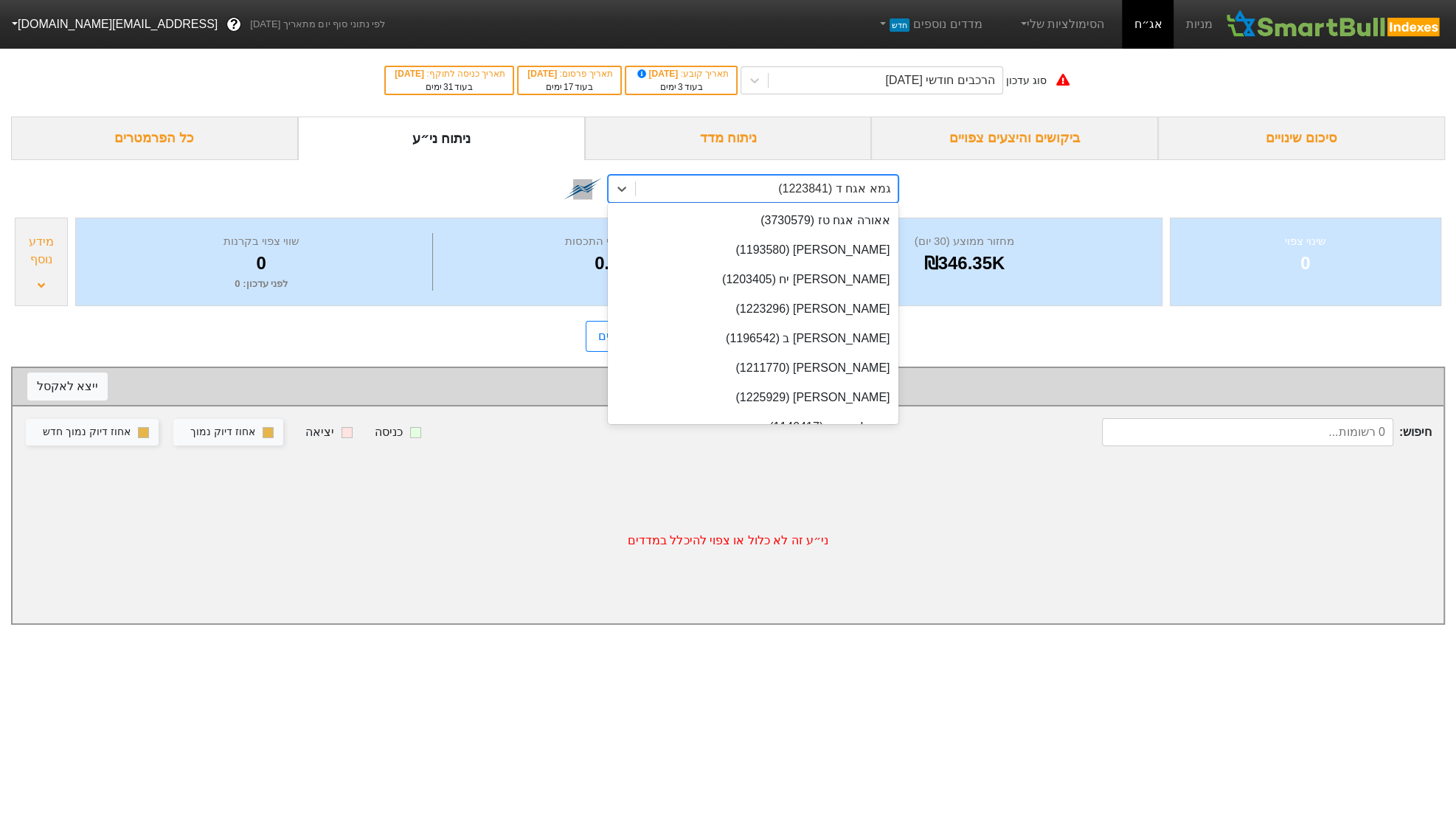
click at [825, 180] on div "גמא אגח ד (1223841)" at bounding box center [834, 189] width 112 height 18
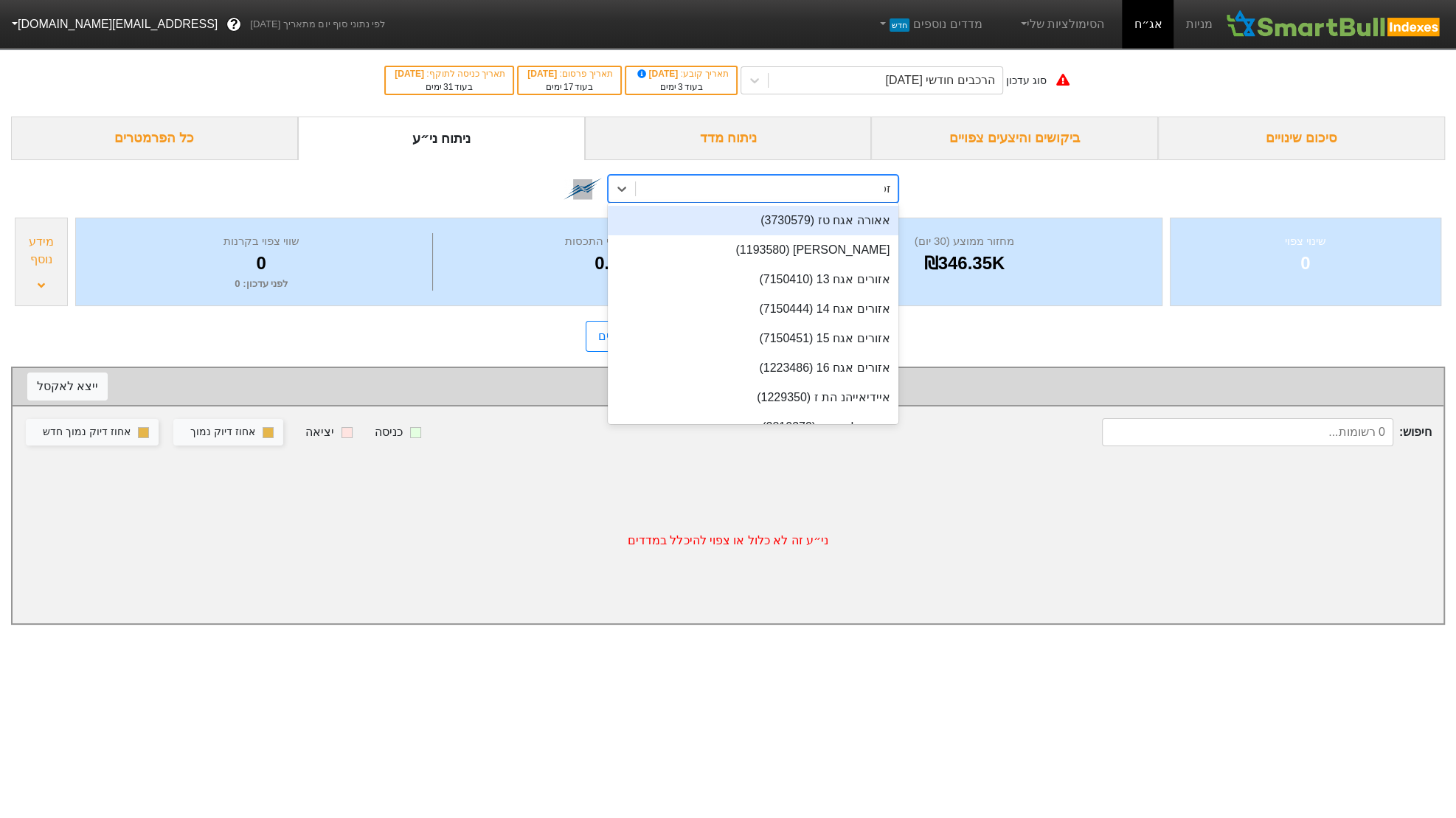
type input "זפי"
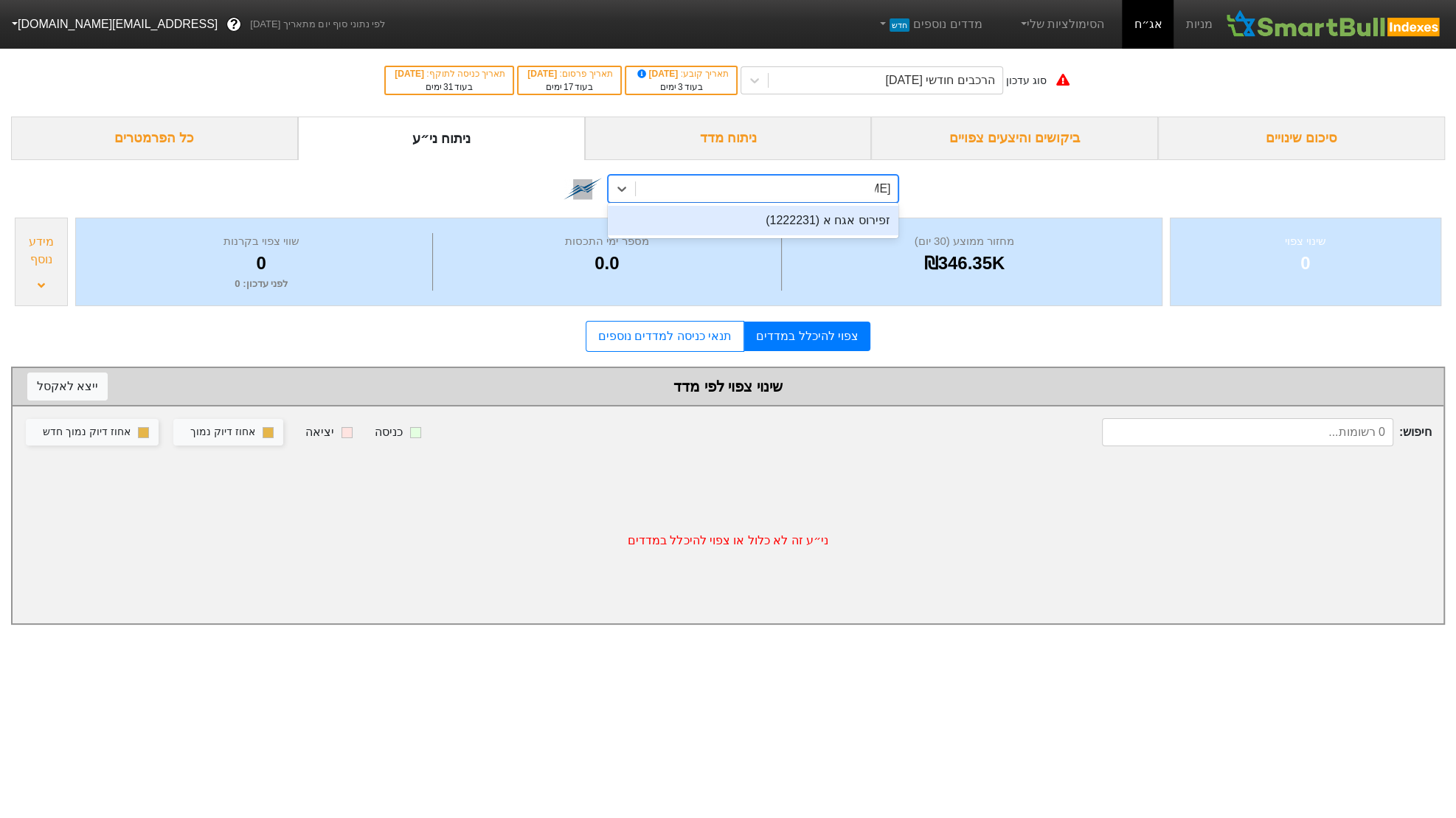
click at [826, 221] on div "זפירוס אגח א (1222231)" at bounding box center [754, 220] width 291 height 29
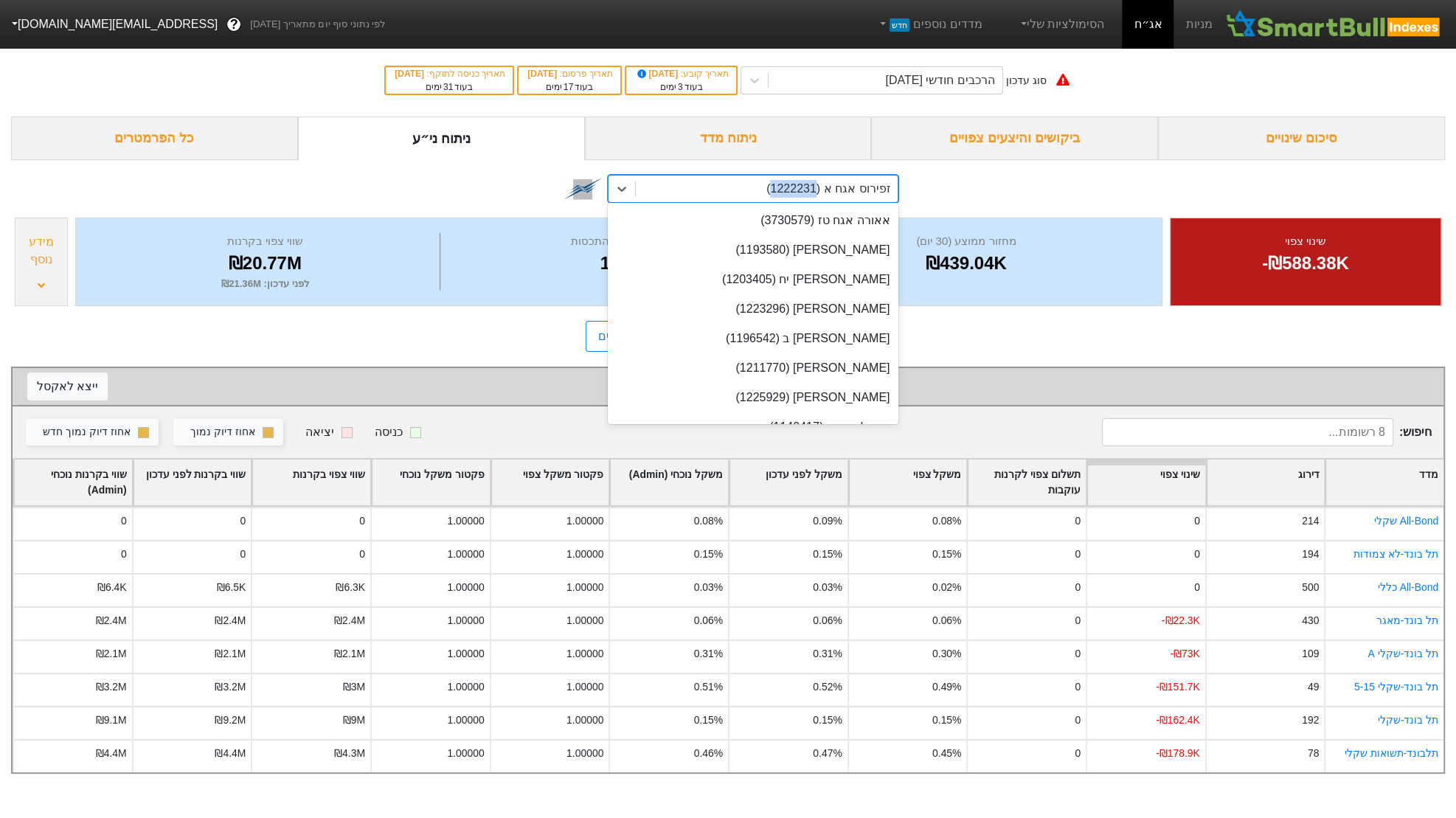
scroll to position [10824, 0]
